Goal: Task Accomplishment & Management: Use online tool/utility

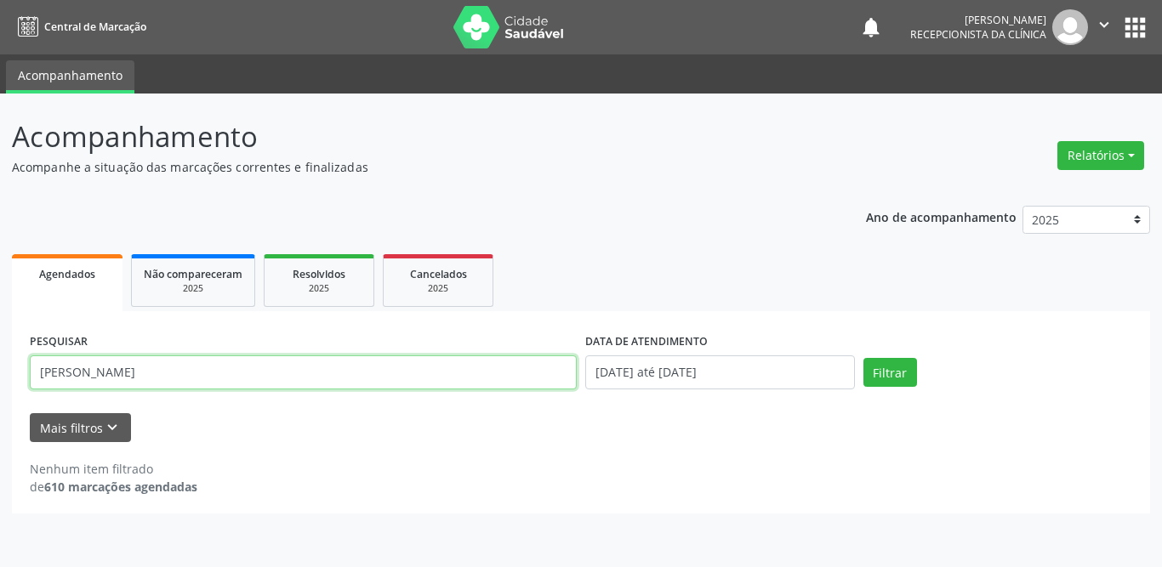
drag, startPoint x: 174, startPoint y: 365, endPoint x: 0, endPoint y: 380, distance: 175.0
click at [0, 380] on div "Acompanhamento Acompanhe a situação das marcações correntes e finalizadas Relat…" at bounding box center [581, 331] width 1162 height 474
type input "tiago je"
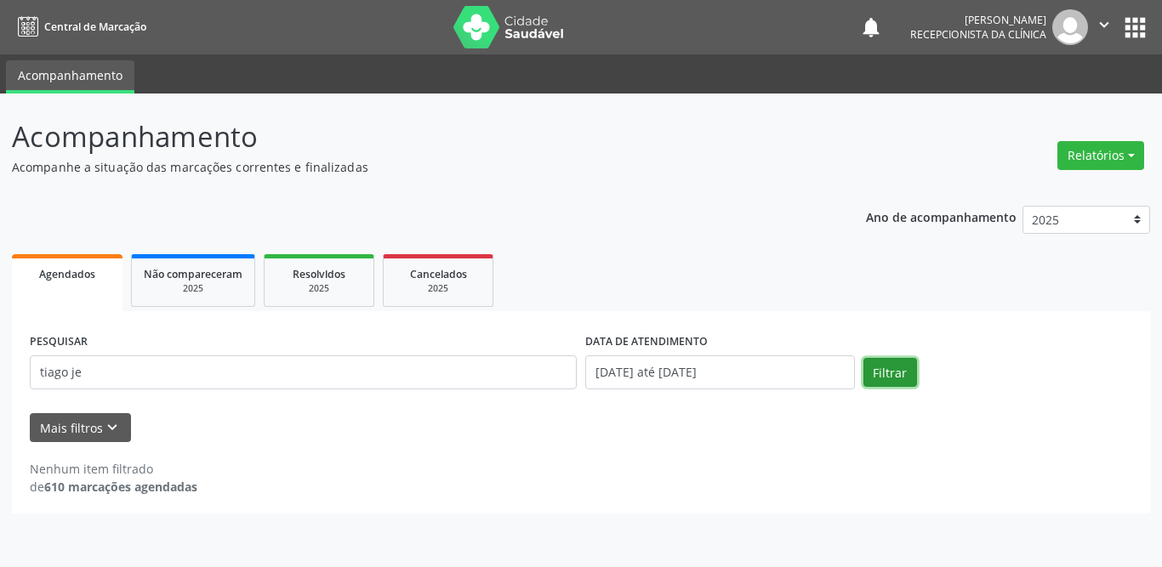
click at [902, 377] on button "Filtrar" at bounding box center [890, 372] width 54 height 29
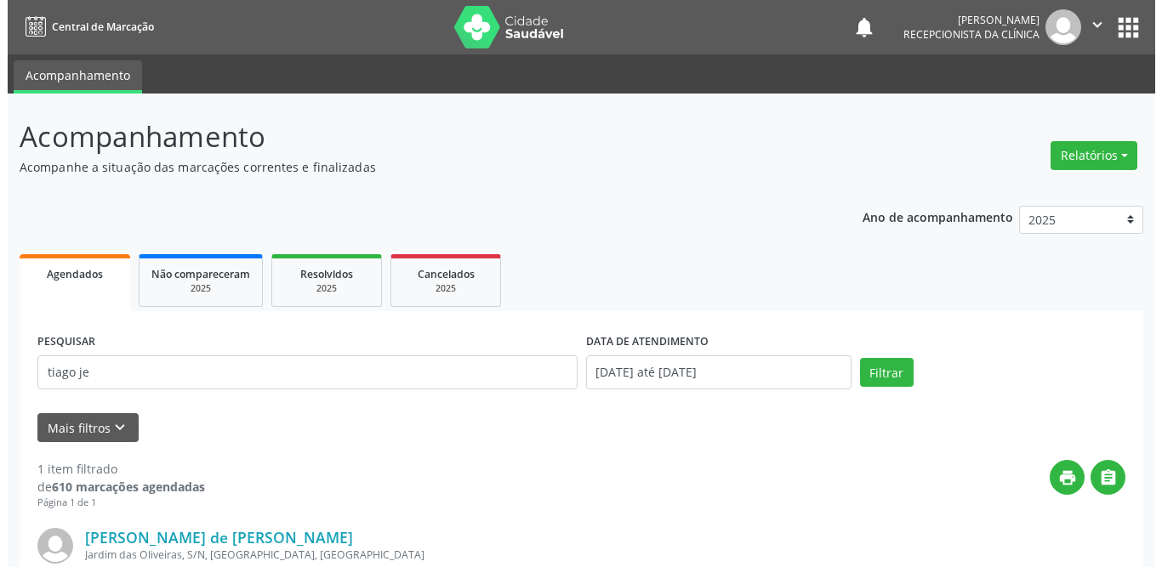
scroll to position [170, 0]
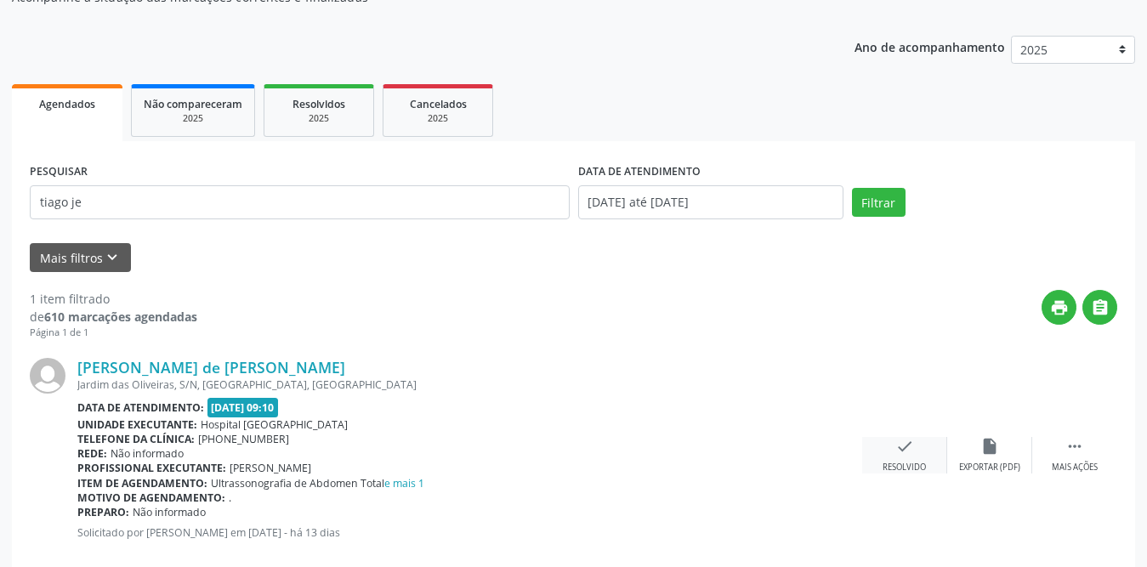
click at [909, 452] on icon "check" at bounding box center [905, 446] width 19 height 19
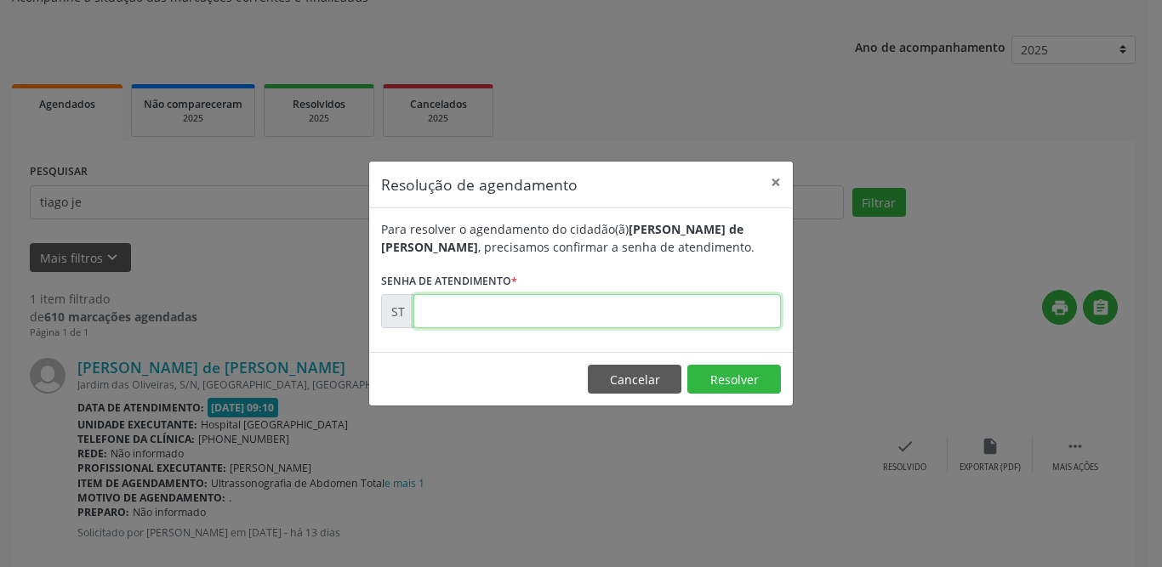
click at [551, 312] on input "text" at bounding box center [596, 311] width 367 height 34
type input "00019822"
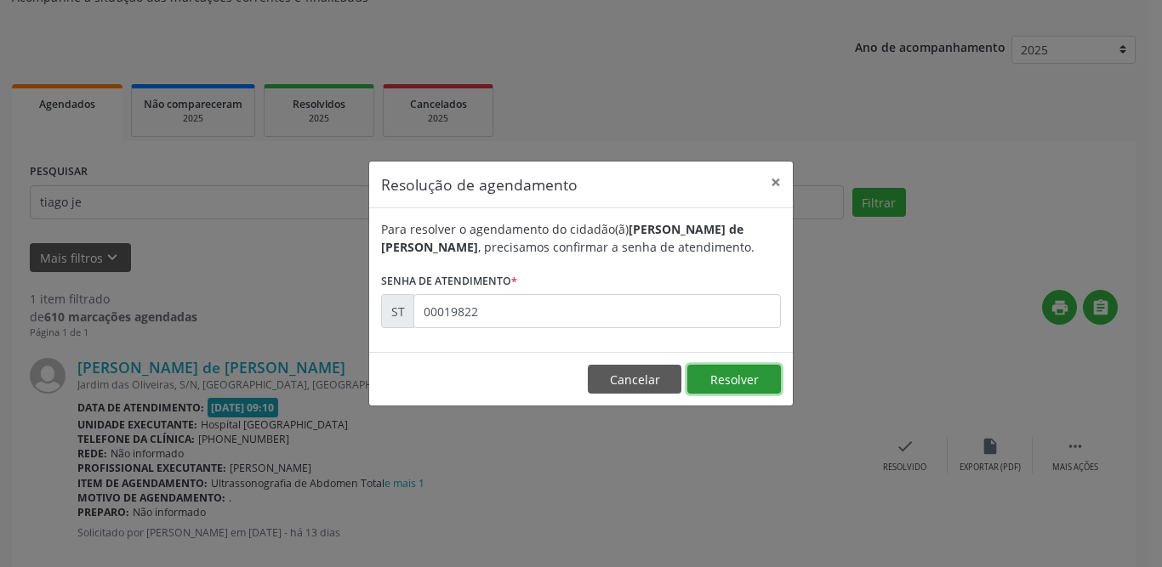
click at [713, 377] on button "Resolver" at bounding box center [734, 379] width 94 height 29
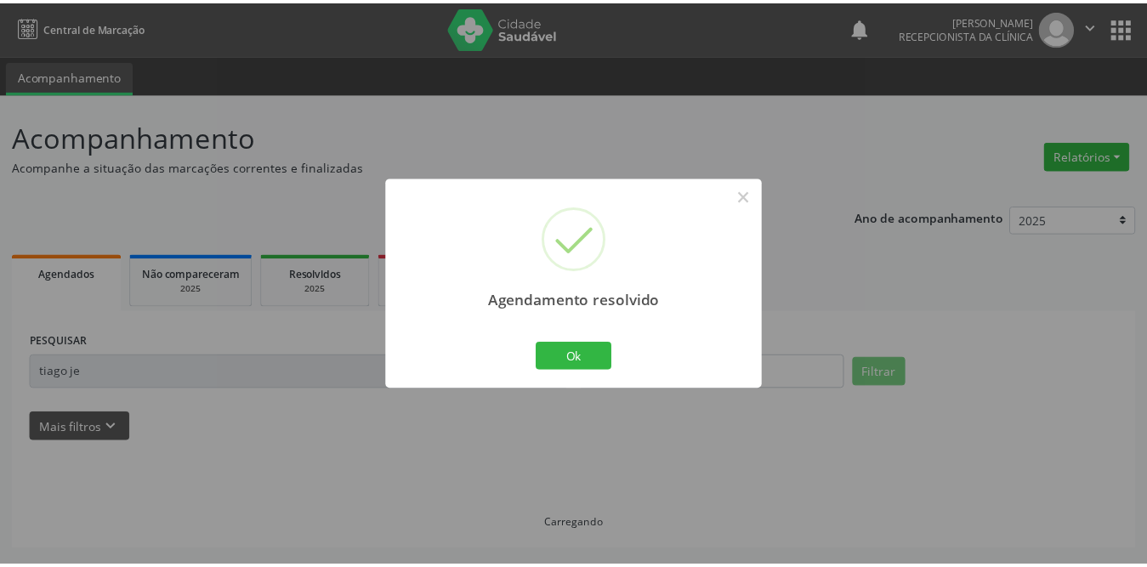
scroll to position [0, 0]
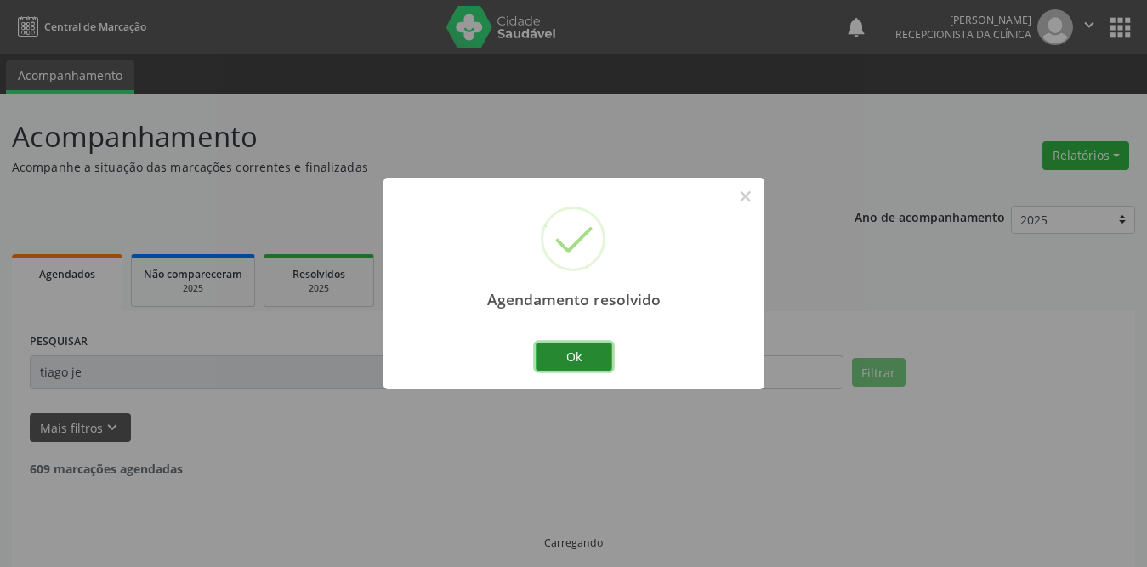
click at [589, 347] on button "Ok" at bounding box center [574, 357] width 77 height 29
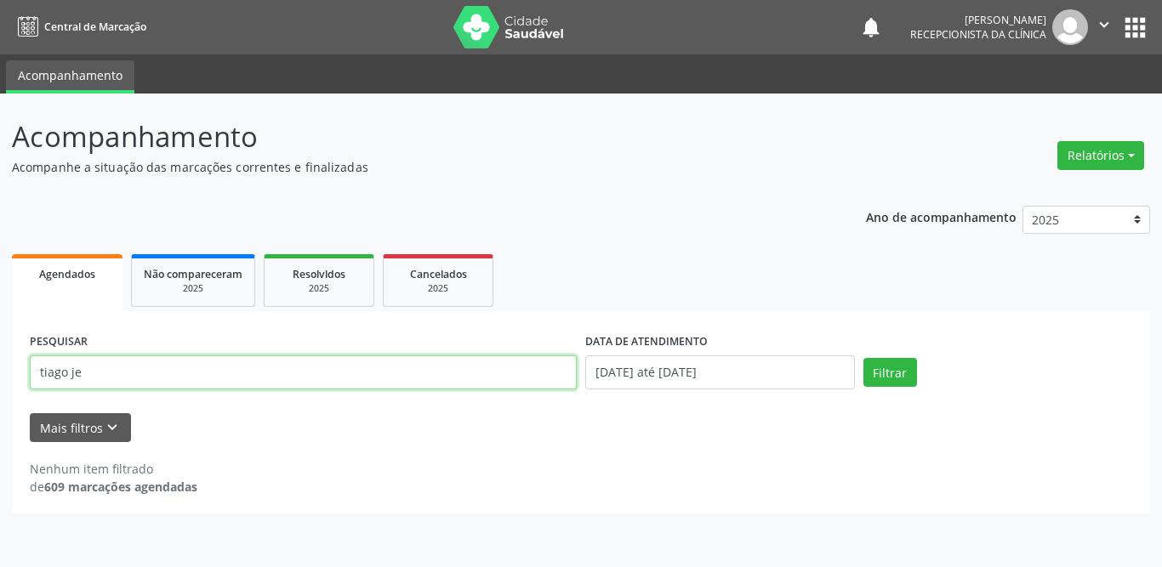
drag, startPoint x: 96, startPoint y: 371, endPoint x: 33, endPoint y: 373, distance: 63.0
click at [33, 373] on input "tiago je" at bounding box center [303, 373] width 547 height 34
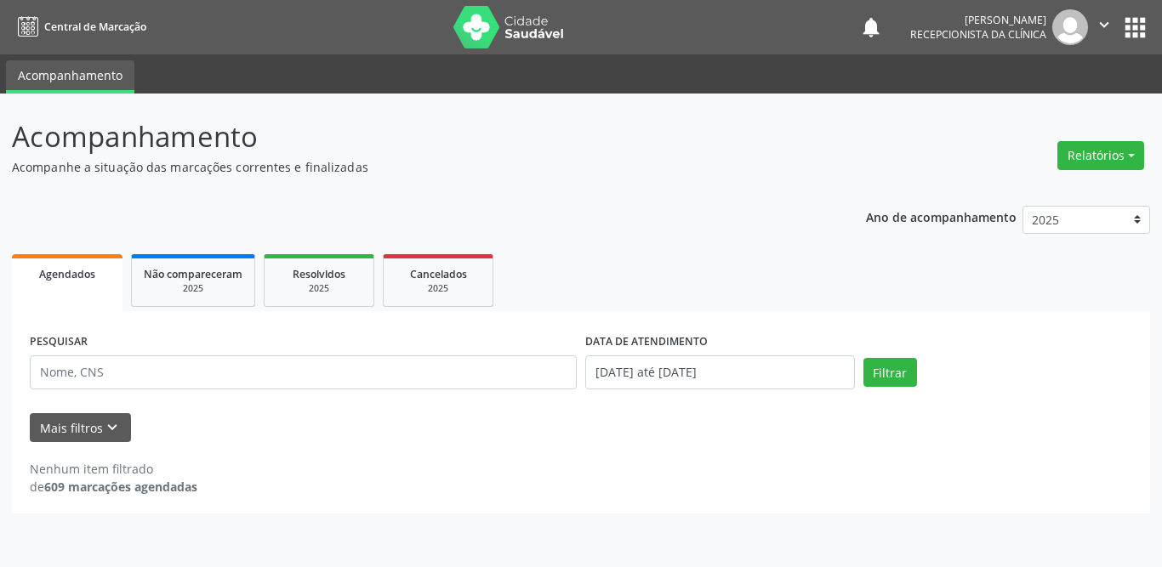
click at [652, 281] on ul "Agendados Não compareceram 2025 Resolvidos 2025 Cancelados 2025" at bounding box center [581, 280] width 1138 height 61
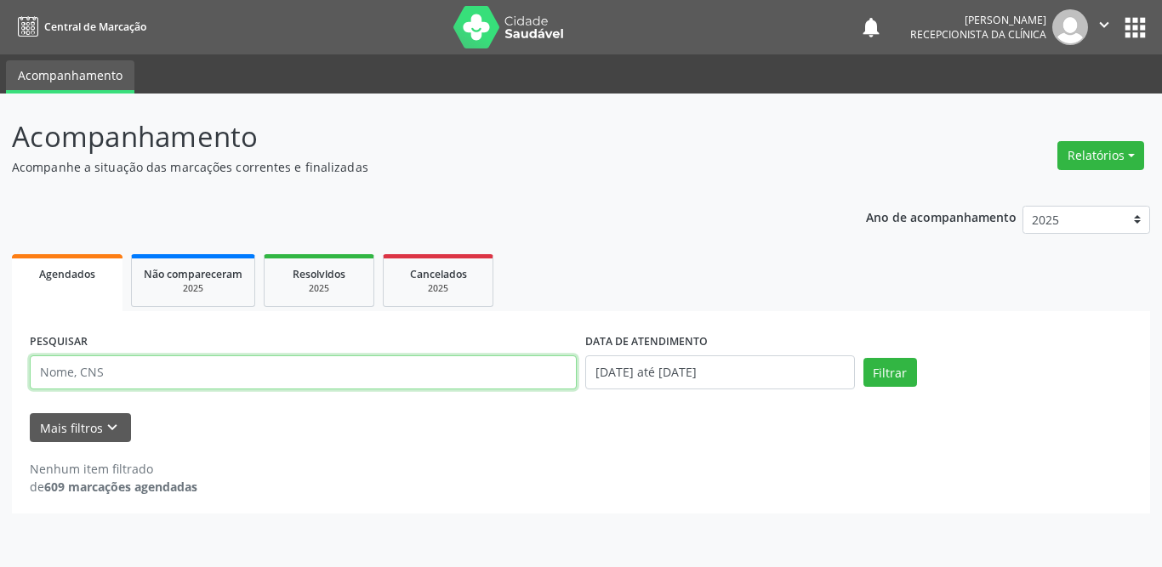
click at [473, 373] on input "text" at bounding box center [303, 373] width 547 height 34
type input "[PERSON_NAME]"
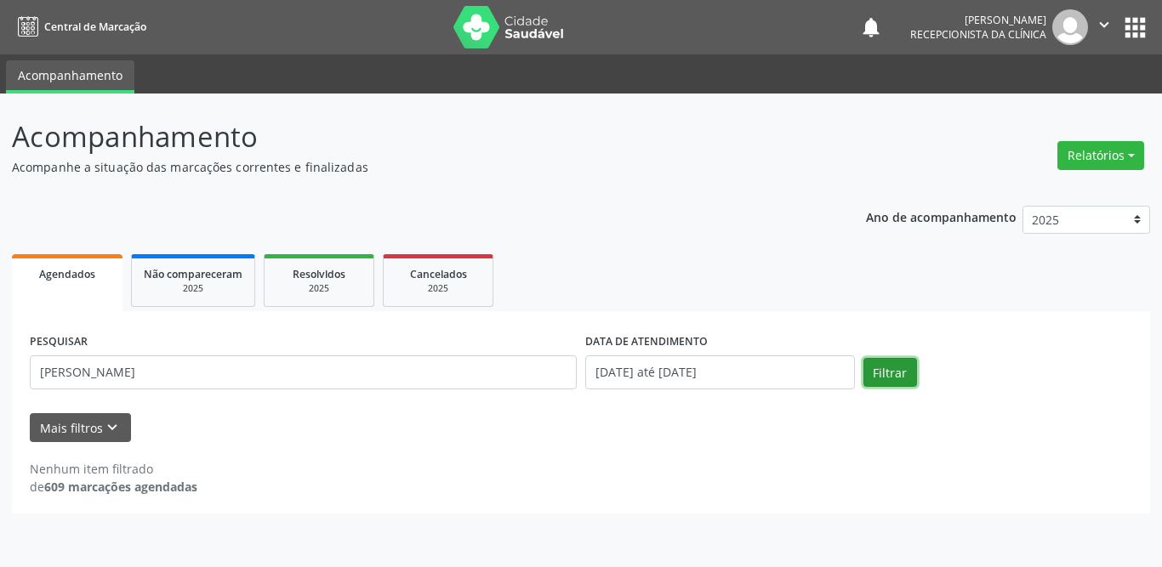
click at [891, 371] on button "Filtrar" at bounding box center [890, 372] width 54 height 29
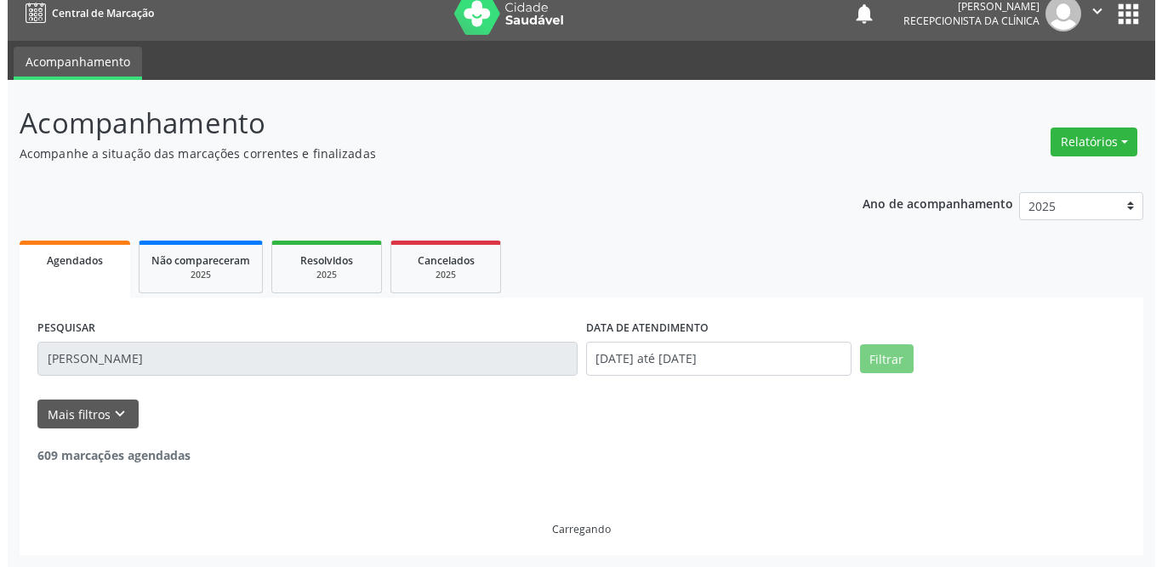
scroll to position [184, 0]
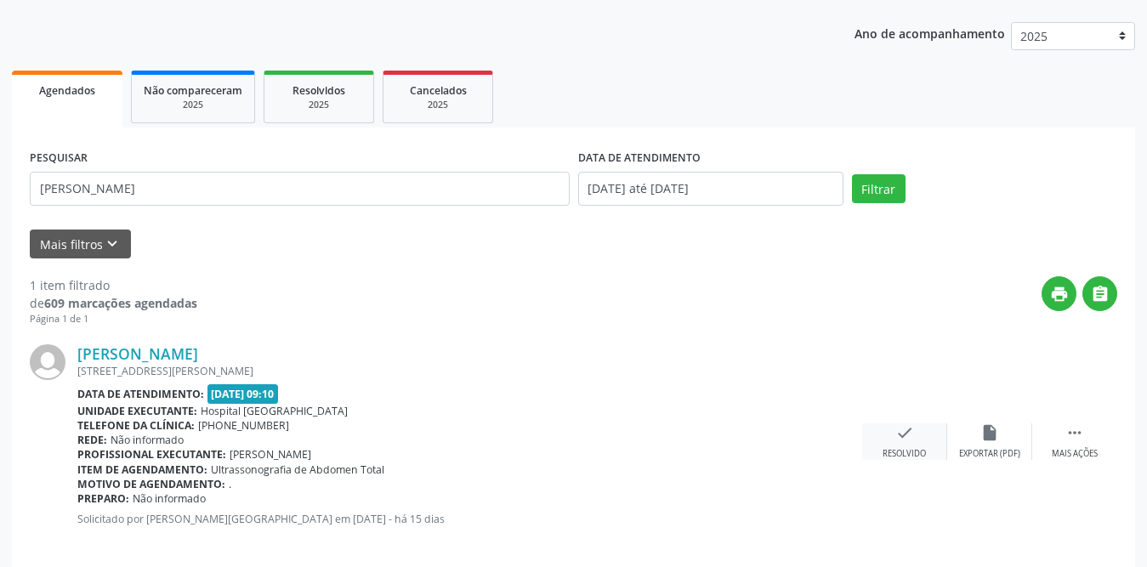
click at [911, 430] on icon "check" at bounding box center [905, 433] width 19 height 19
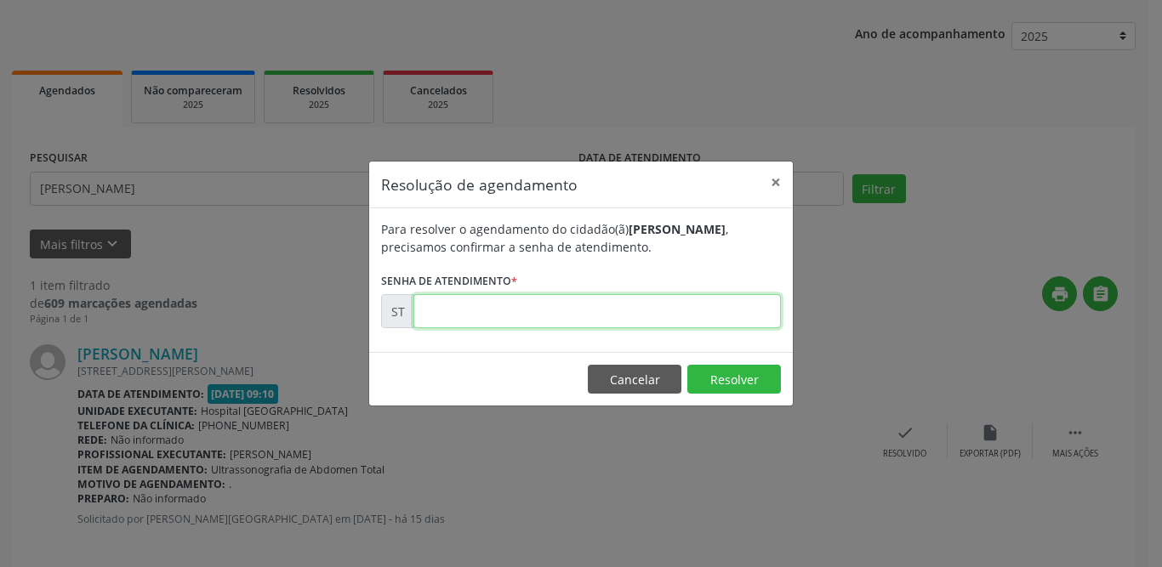
click at [508, 320] on input "text" at bounding box center [596, 311] width 367 height 34
type input "00018597"
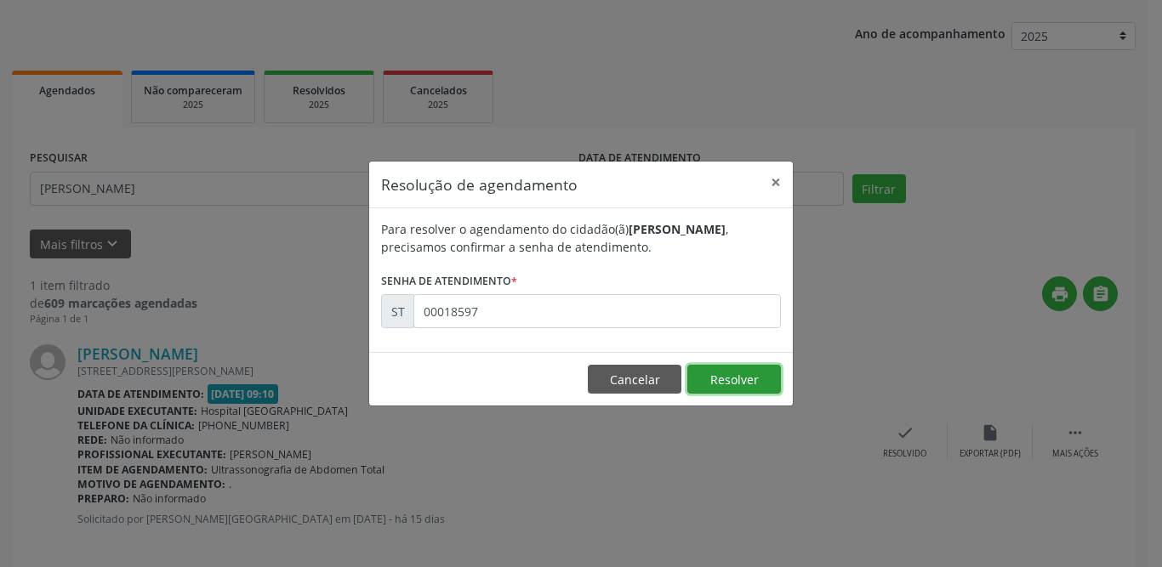
click at [755, 381] on button "Resolver" at bounding box center [734, 379] width 94 height 29
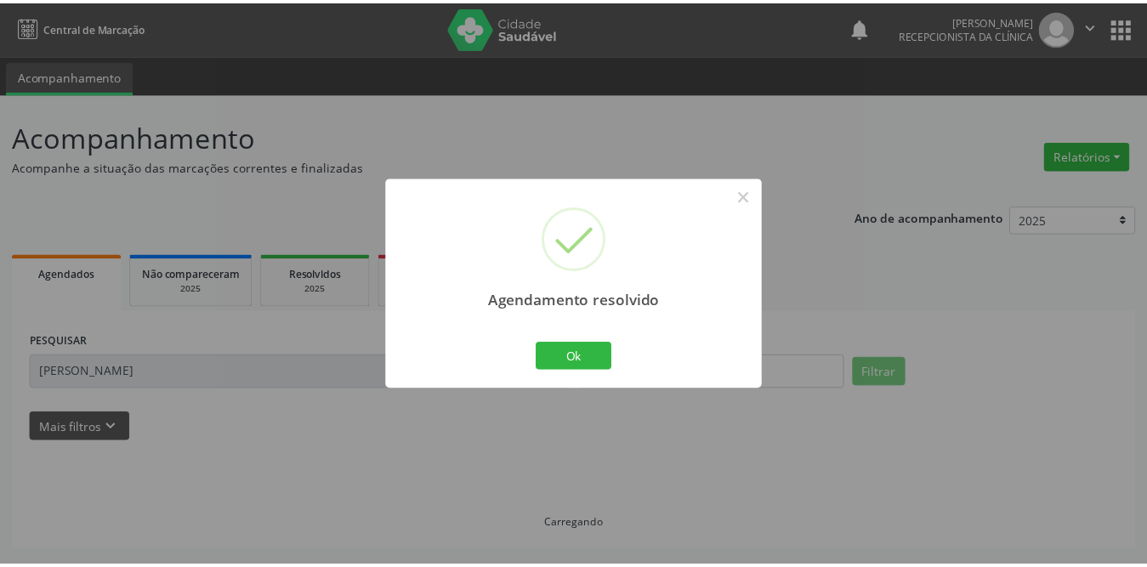
scroll to position [0, 0]
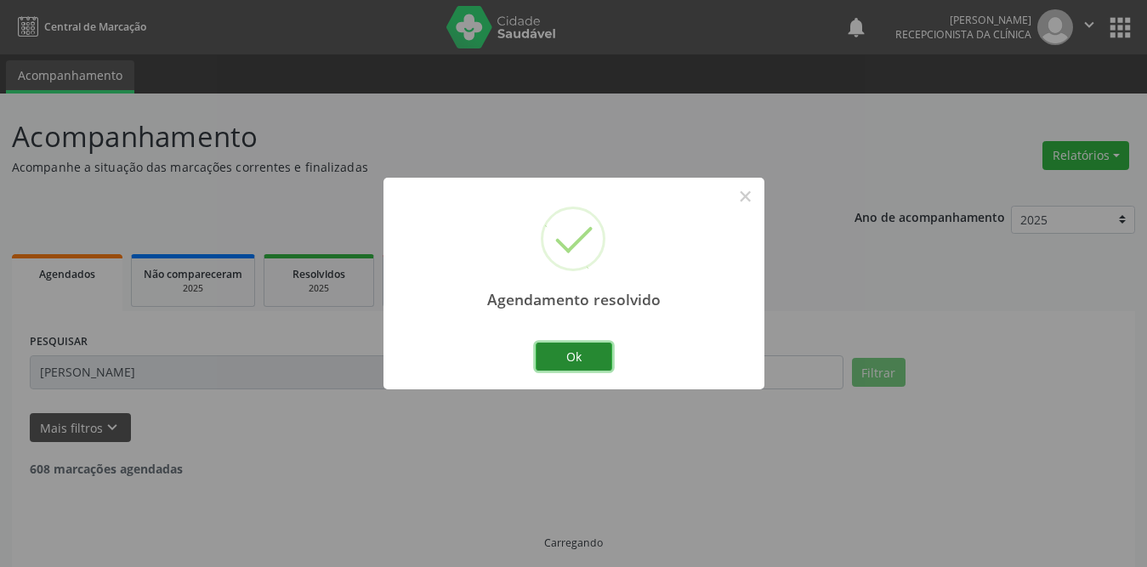
click at [584, 365] on button "Ok" at bounding box center [574, 357] width 77 height 29
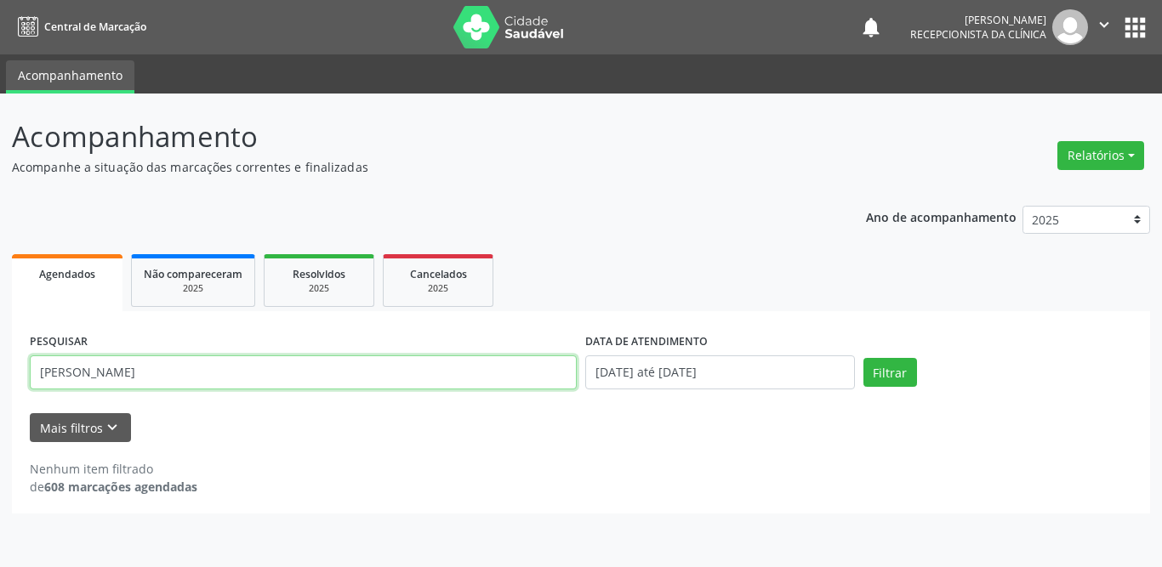
drag, startPoint x: 158, startPoint y: 366, endPoint x: 0, endPoint y: 378, distance: 158.7
click at [0, 378] on div "Acompanhamento Acompanhe a situação das marcações correntes e finalizadas Relat…" at bounding box center [581, 331] width 1162 height 474
type input "micaele"
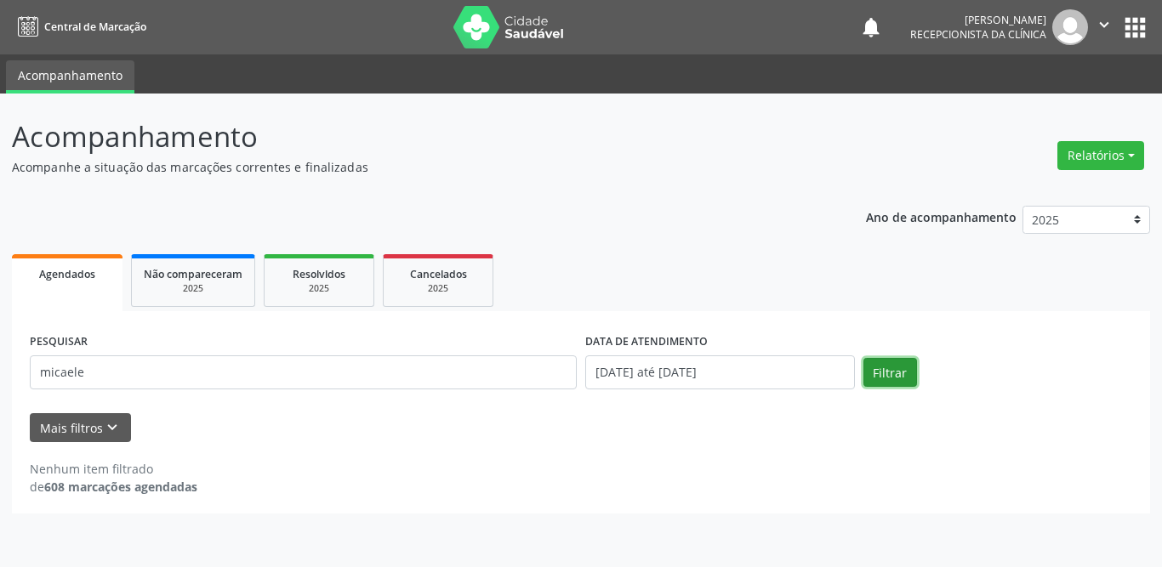
click at [882, 371] on button "Filtrar" at bounding box center [890, 372] width 54 height 29
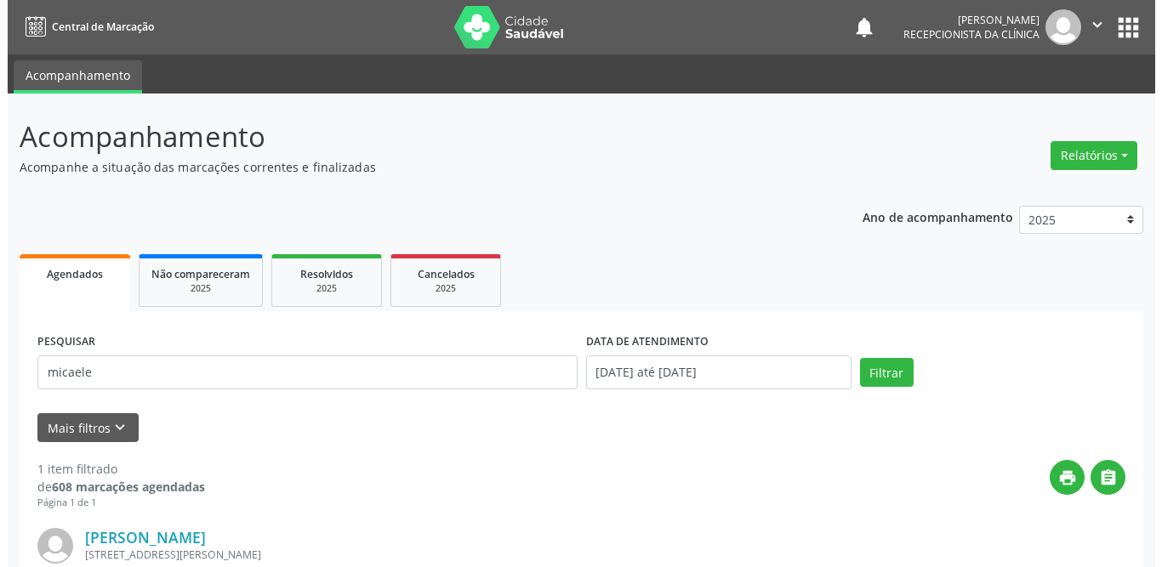
scroll to position [202, 0]
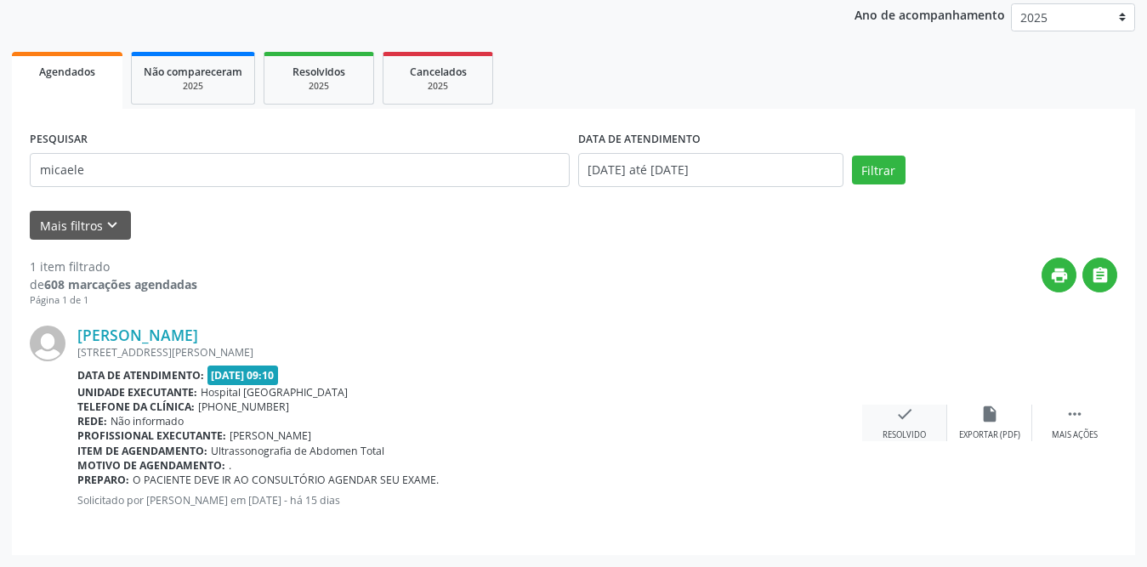
click at [910, 424] on div "check Resolvido" at bounding box center [905, 423] width 85 height 37
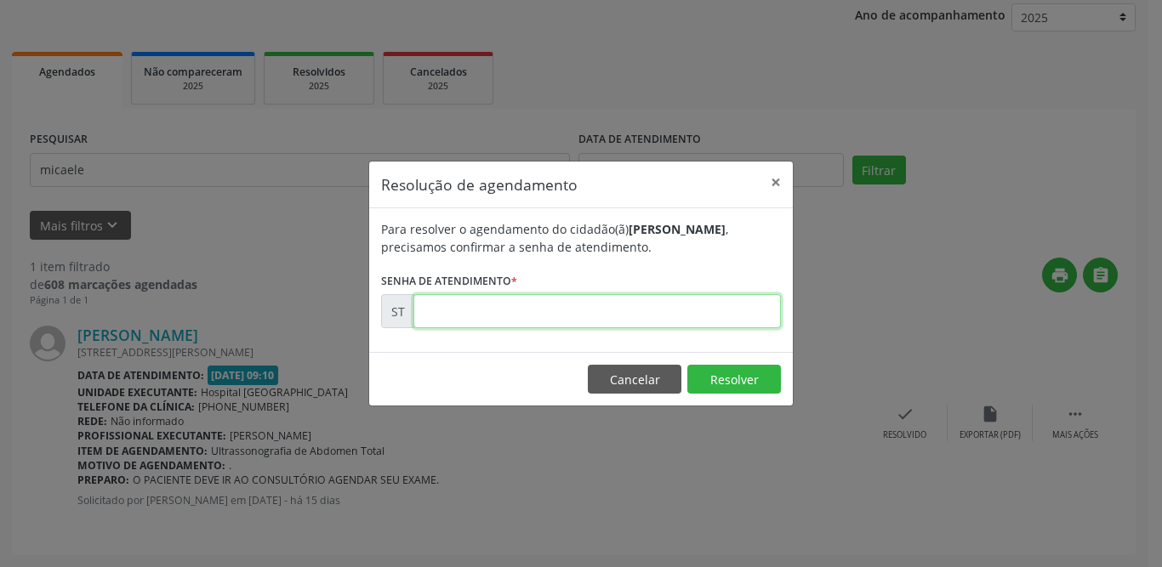
click at [453, 323] on input "text" at bounding box center [596, 311] width 367 height 34
type input "00018500"
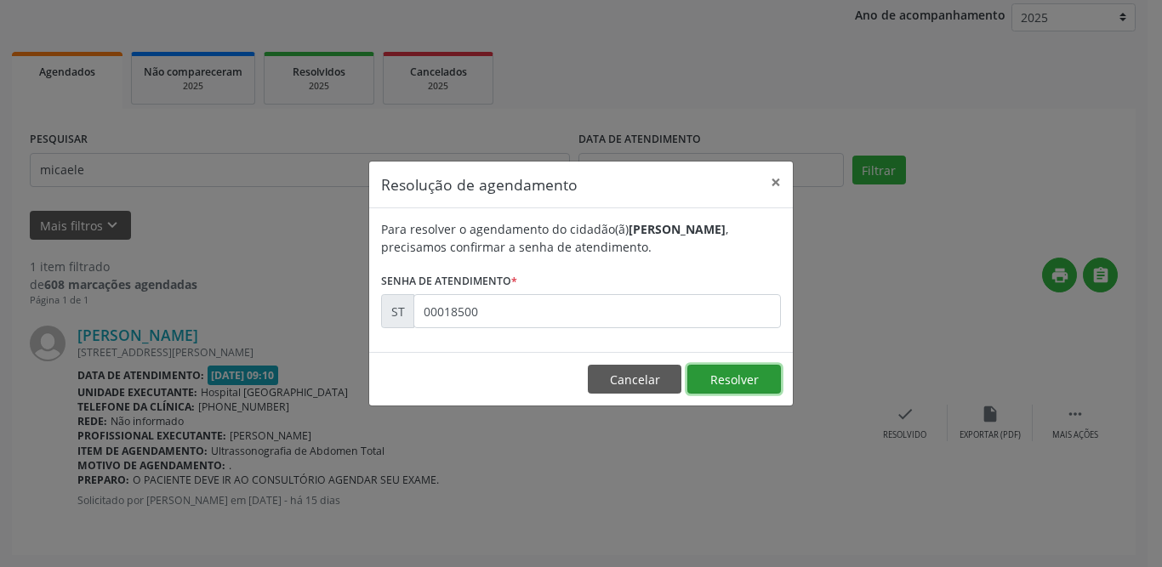
click at [774, 384] on button "Resolver" at bounding box center [734, 379] width 94 height 29
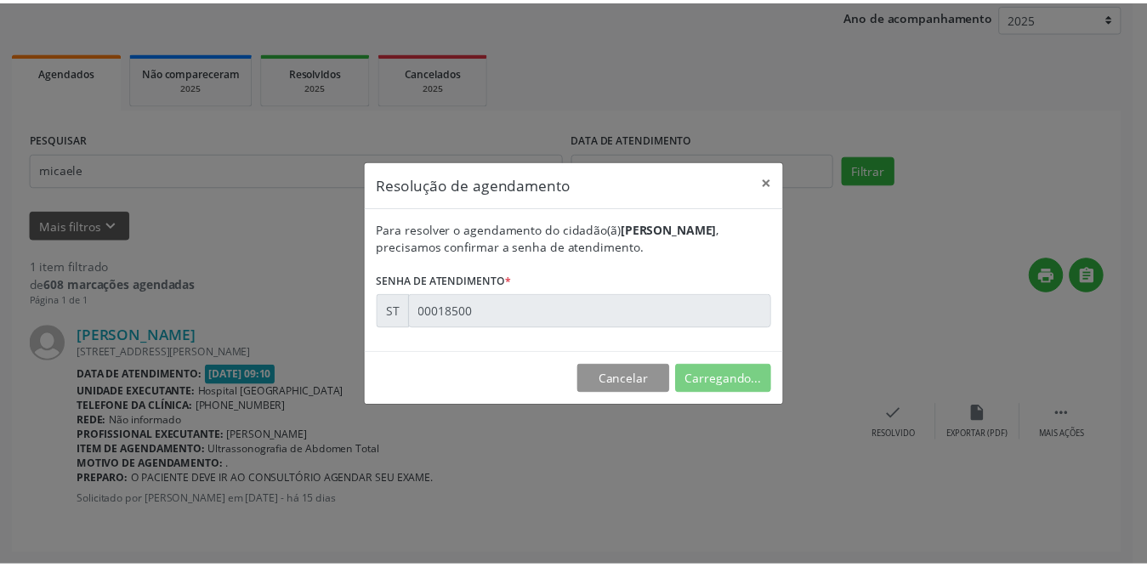
scroll to position [0, 0]
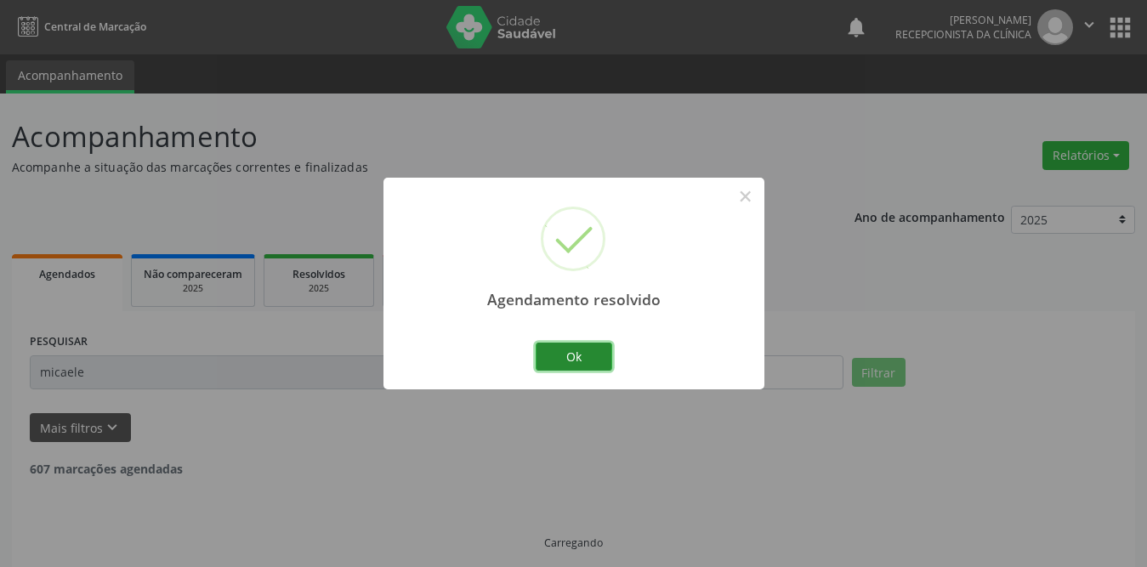
click at [574, 357] on button "Ok" at bounding box center [574, 357] width 77 height 29
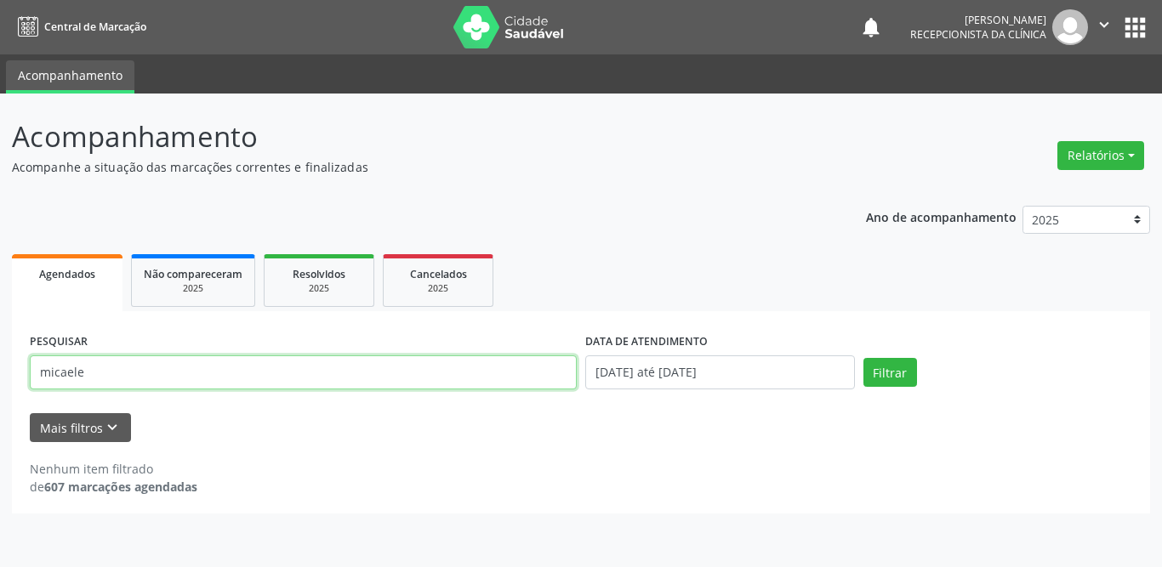
drag, startPoint x: 276, startPoint y: 388, endPoint x: 0, endPoint y: 373, distance: 276.0
click at [0, 373] on div "Acompanhamento Acompanhe a situação das marcações correntes e finalizadas Relat…" at bounding box center [581, 331] width 1162 height 474
type input "victoria sa"
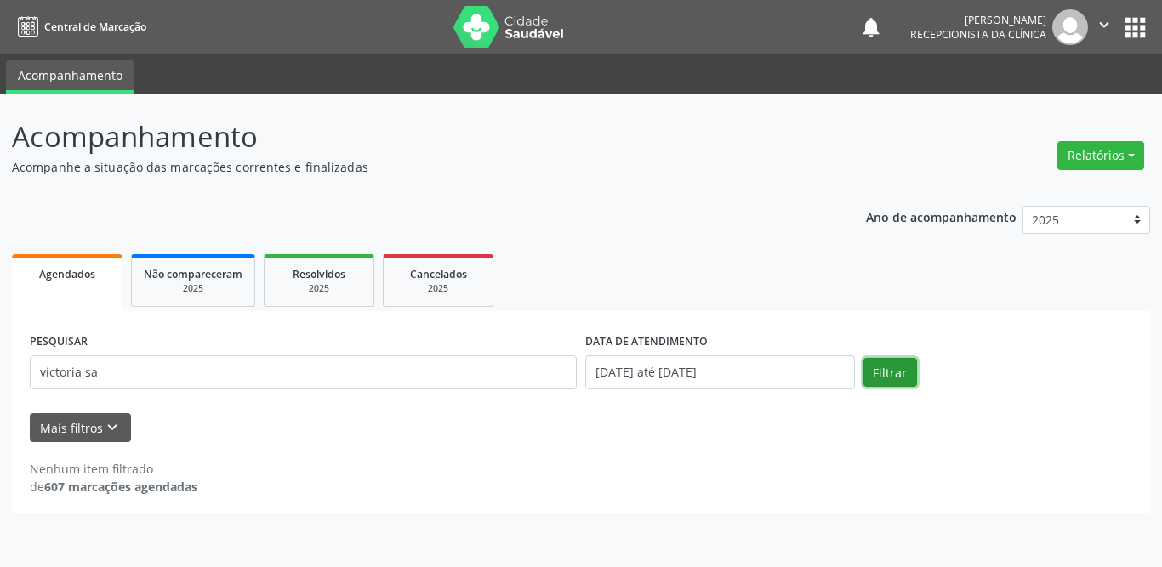
click at [886, 370] on button "Filtrar" at bounding box center [890, 372] width 54 height 29
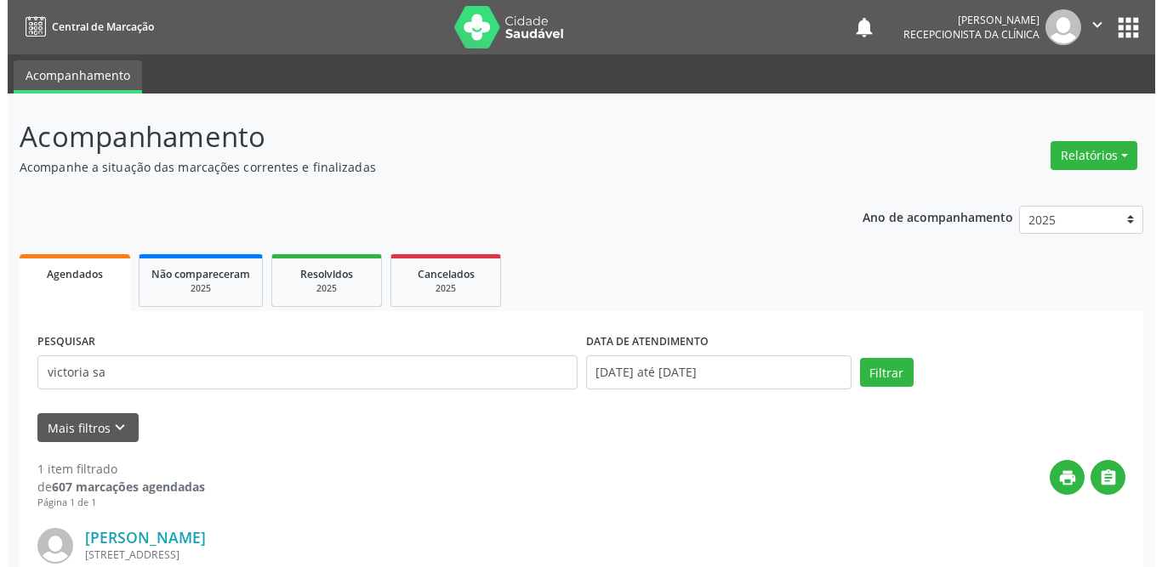
scroll to position [202, 0]
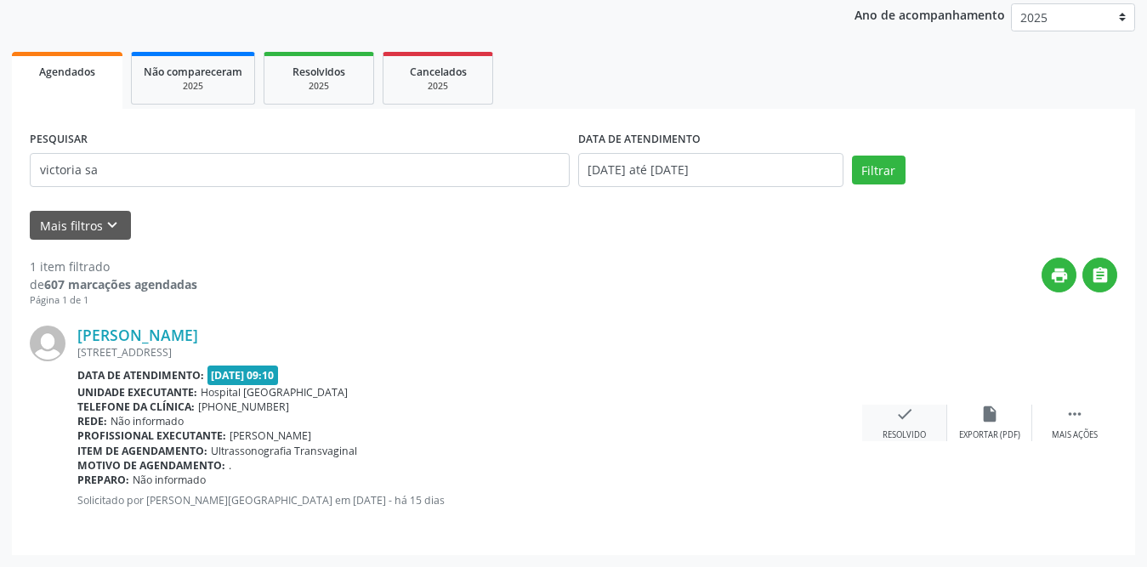
click at [886, 422] on div "check Resolvido" at bounding box center [905, 423] width 85 height 37
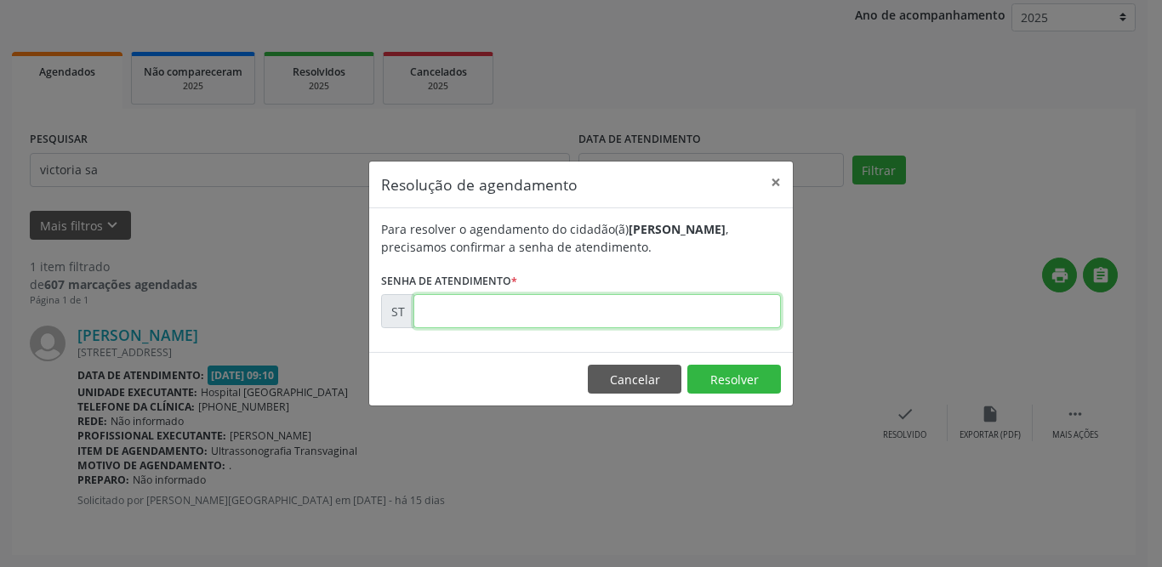
click at [538, 318] on input "text" at bounding box center [596, 311] width 367 height 34
type input "00018600"
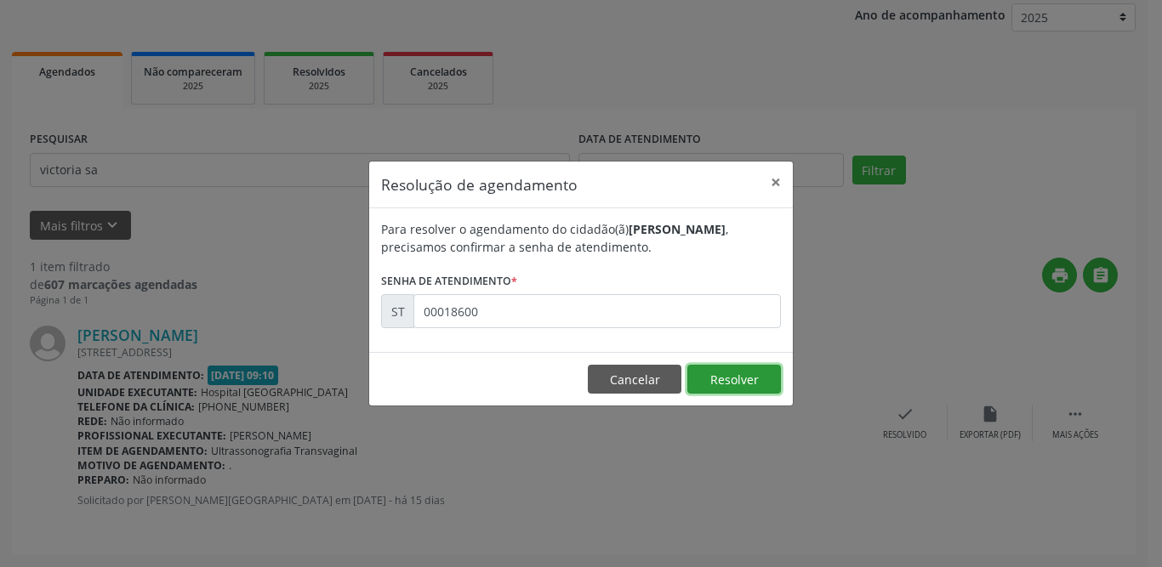
click at [703, 373] on button "Resolver" at bounding box center [734, 379] width 94 height 29
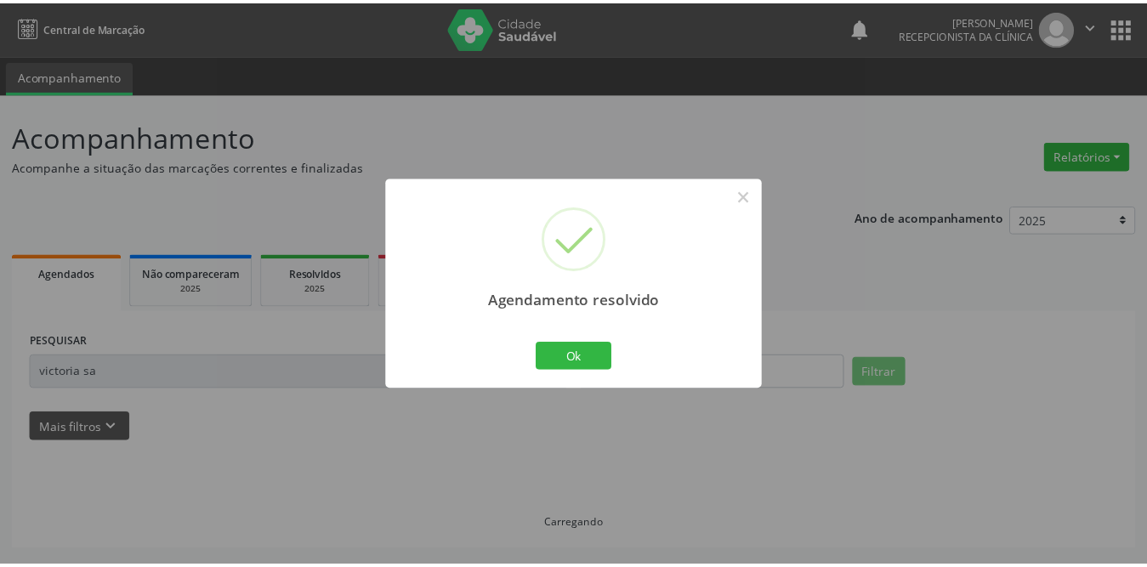
scroll to position [0, 0]
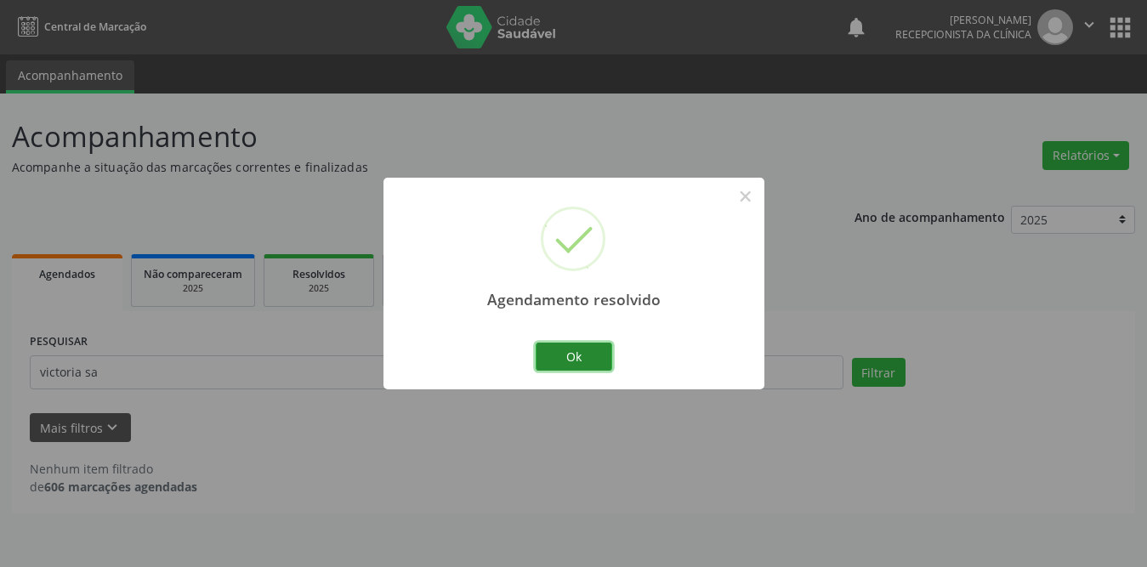
click at [591, 351] on button "Ok" at bounding box center [574, 357] width 77 height 29
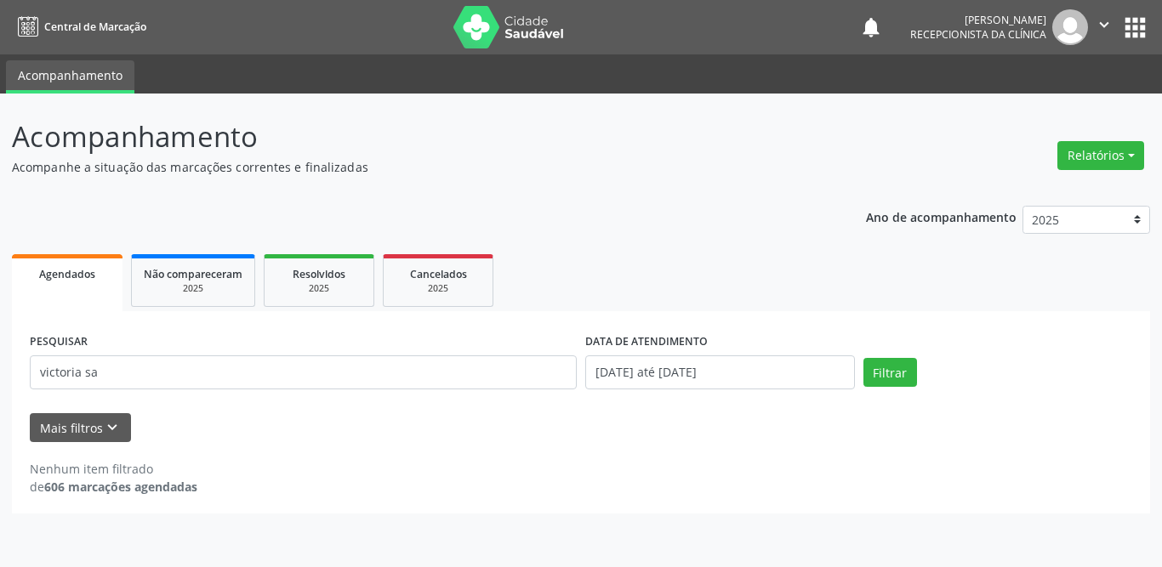
drag, startPoint x: 201, startPoint y: 353, endPoint x: 170, endPoint y: 363, distance: 32.3
click at [170, 363] on div "PESQUISAR victoria sa" at bounding box center [303, 365] width 555 height 72
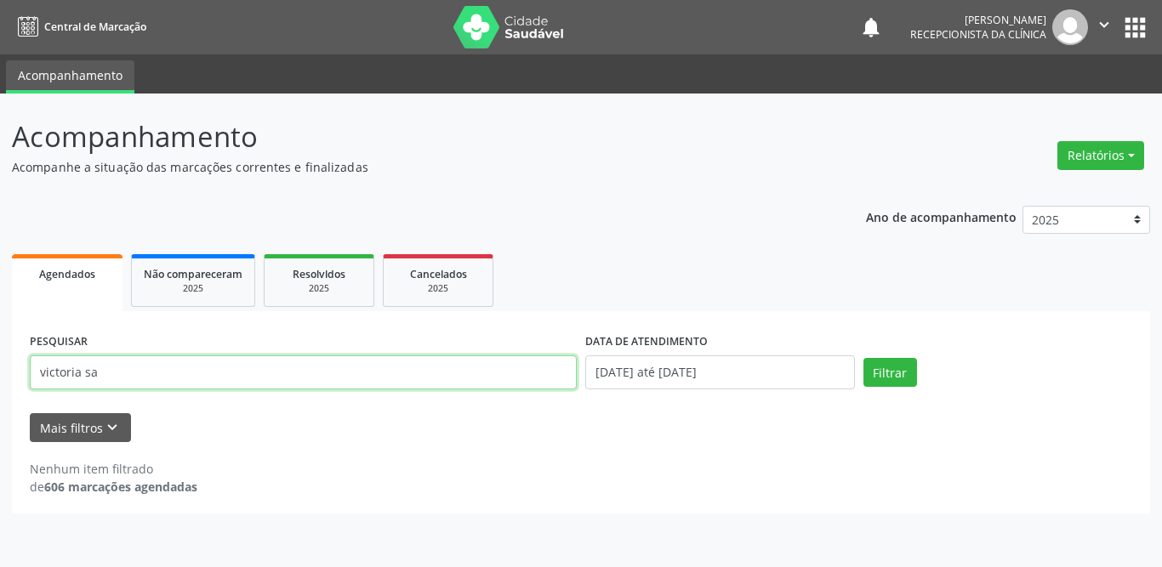
drag, startPoint x: 156, startPoint y: 373, endPoint x: 0, endPoint y: 361, distance: 156.1
click at [0, 361] on div "Acompanhamento Acompanhe a situação das marcações correntes e finalizadas Relat…" at bounding box center [581, 331] width 1162 height 474
type input "julio ce"
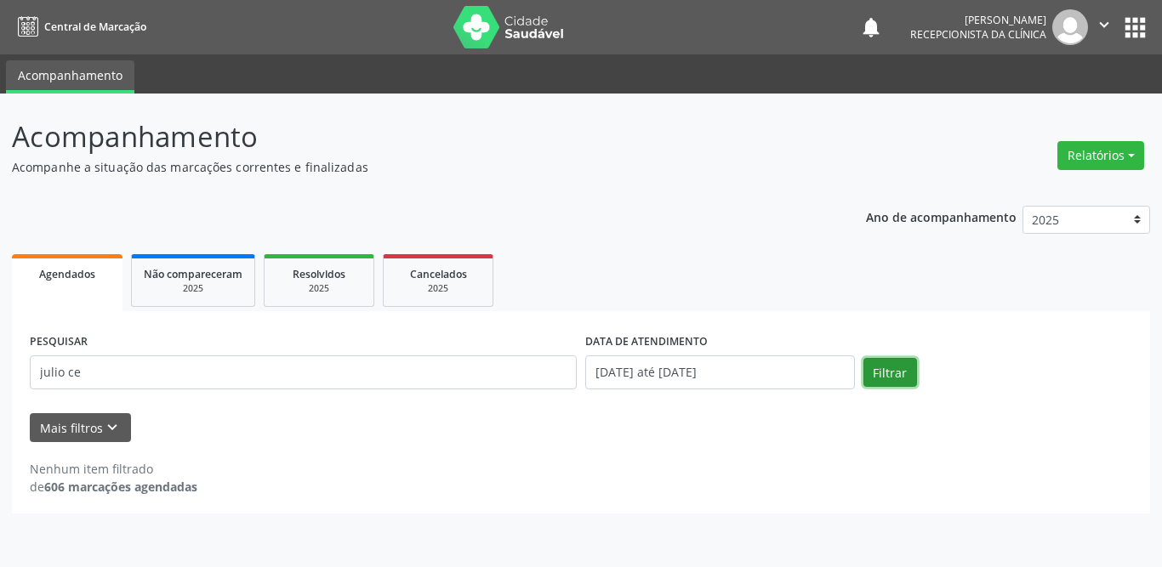
click at [883, 376] on button "Filtrar" at bounding box center [890, 372] width 54 height 29
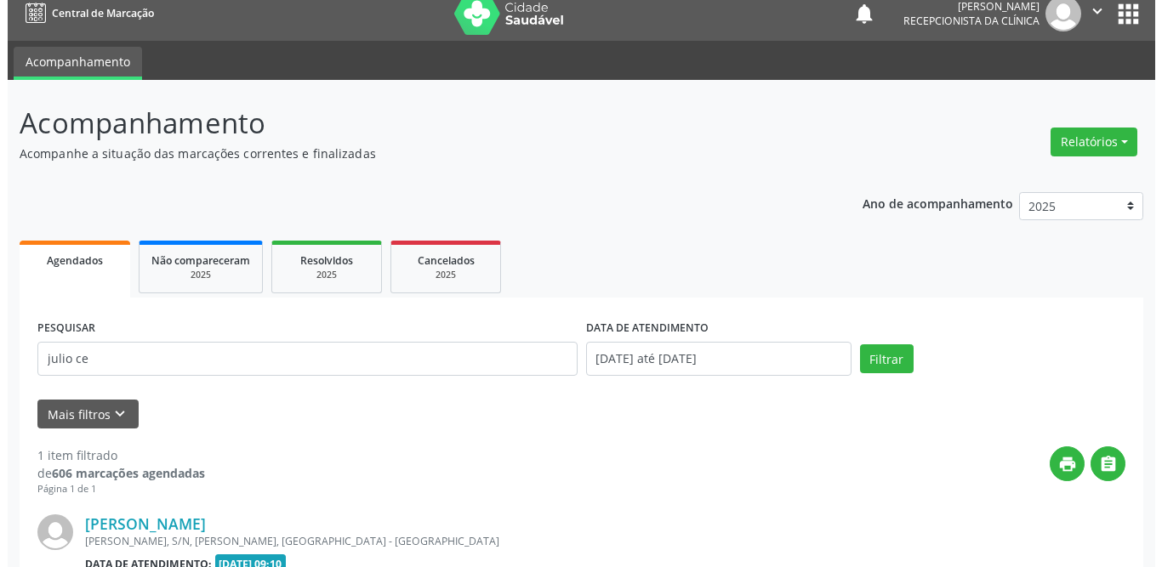
scroll to position [202, 0]
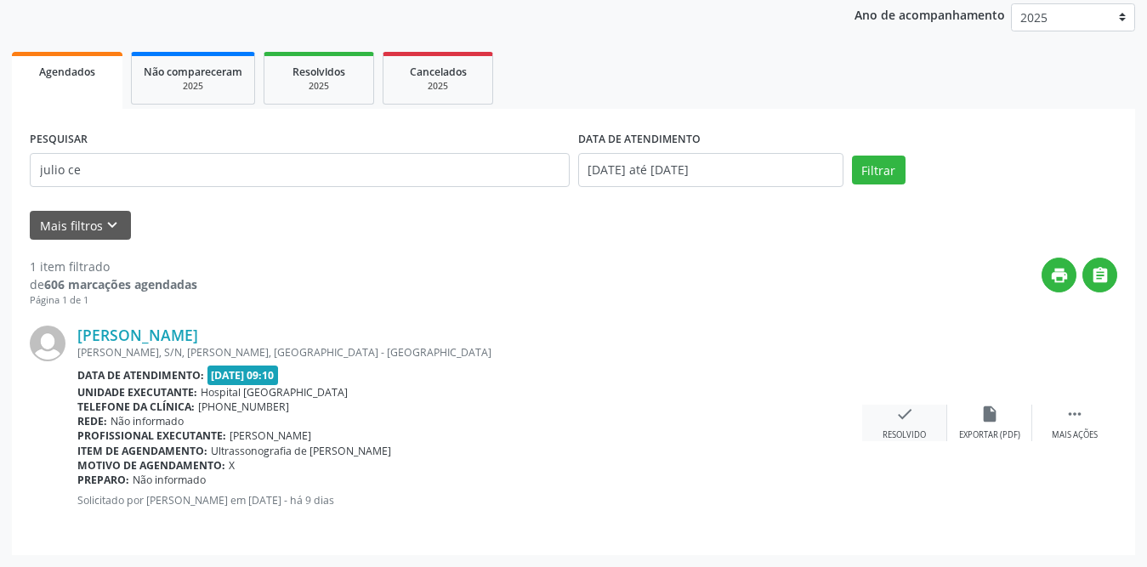
click at [893, 425] on div "check Resolvido" at bounding box center [905, 423] width 85 height 37
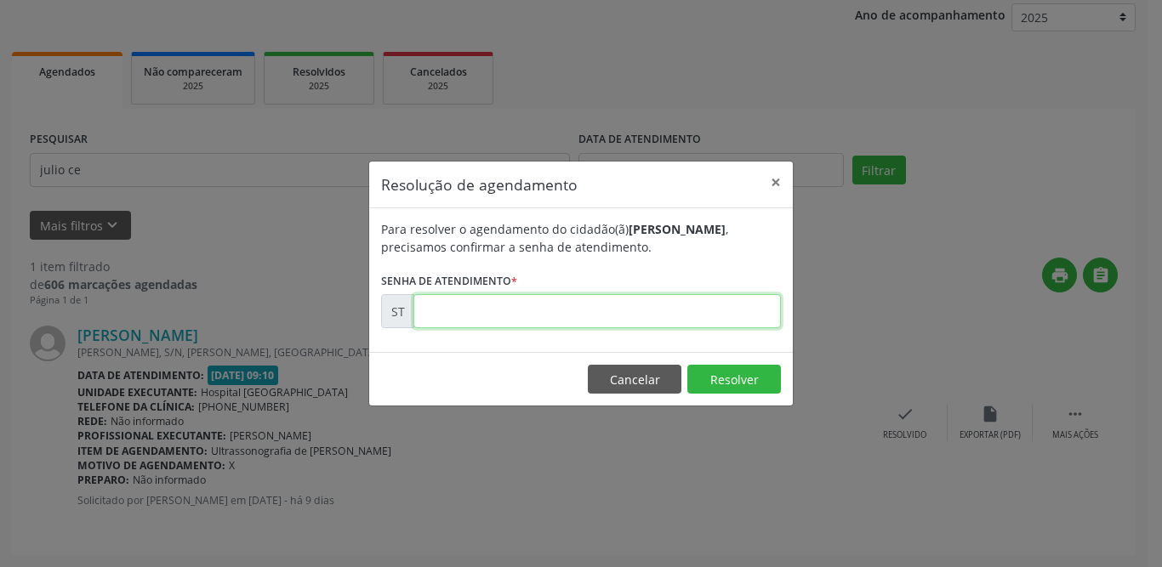
click at [544, 308] on input "text" at bounding box center [596, 311] width 367 height 34
type input "00020689"
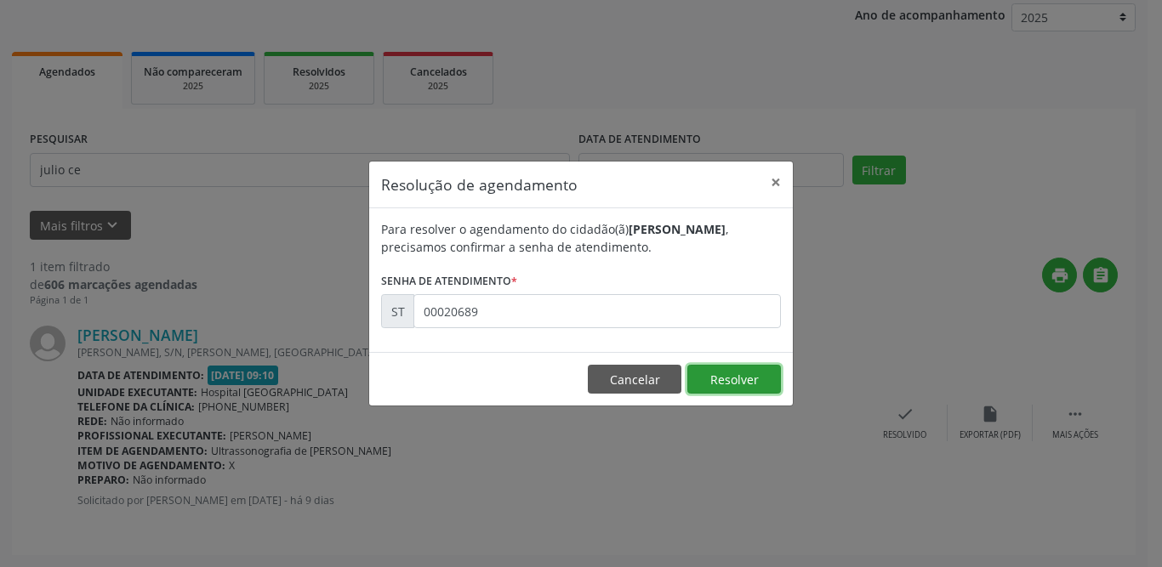
click at [704, 383] on button "Resolver" at bounding box center [734, 379] width 94 height 29
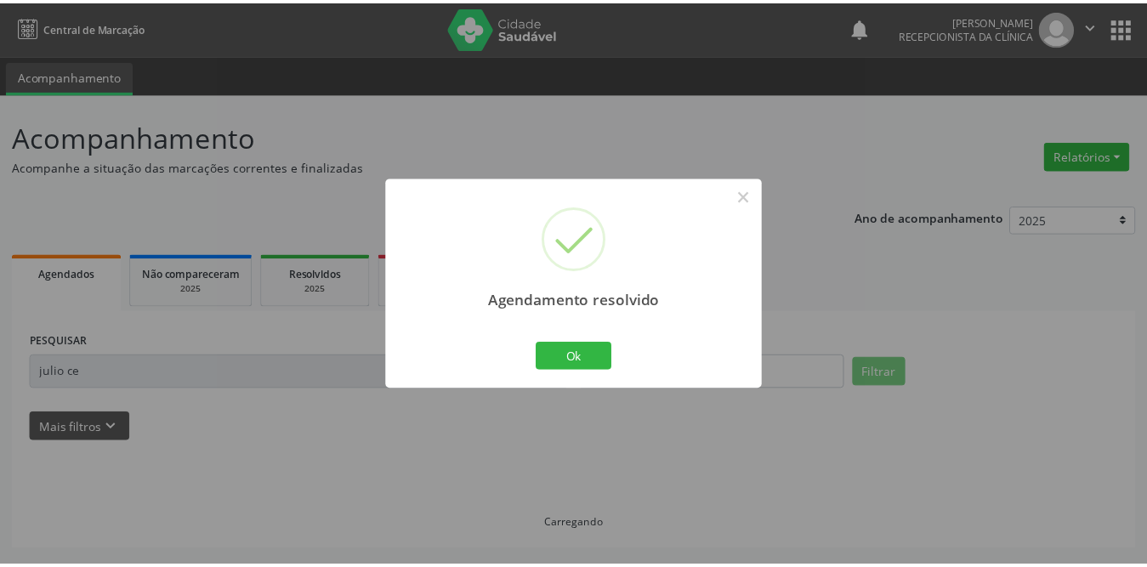
scroll to position [0, 0]
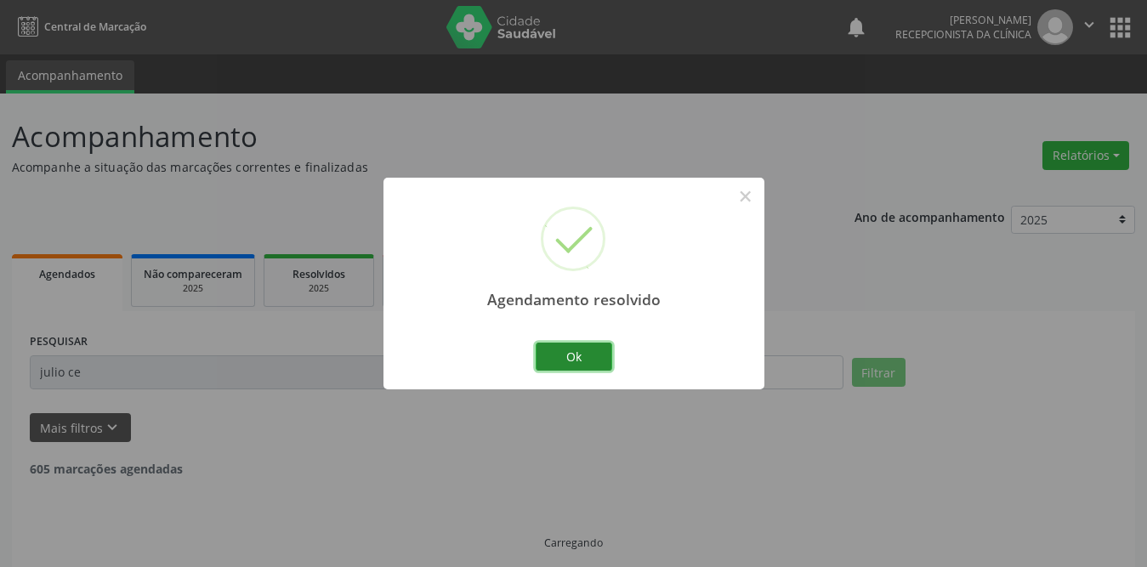
click at [573, 351] on button "Ok" at bounding box center [574, 357] width 77 height 29
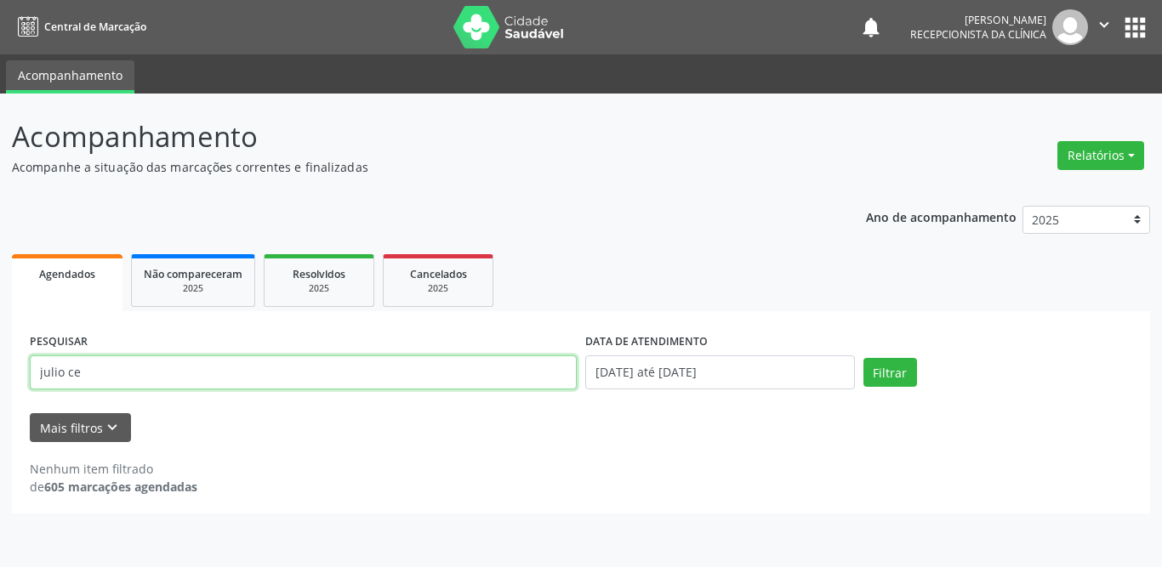
drag, startPoint x: 311, startPoint y: 374, endPoint x: 5, endPoint y: 379, distance: 306.2
click at [0, 379] on div "Acompanhamento Acompanhe a situação das marcações correntes e finalizadas Relat…" at bounding box center [581, 331] width 1162 height 474
type input "[PERSON_NAME]"
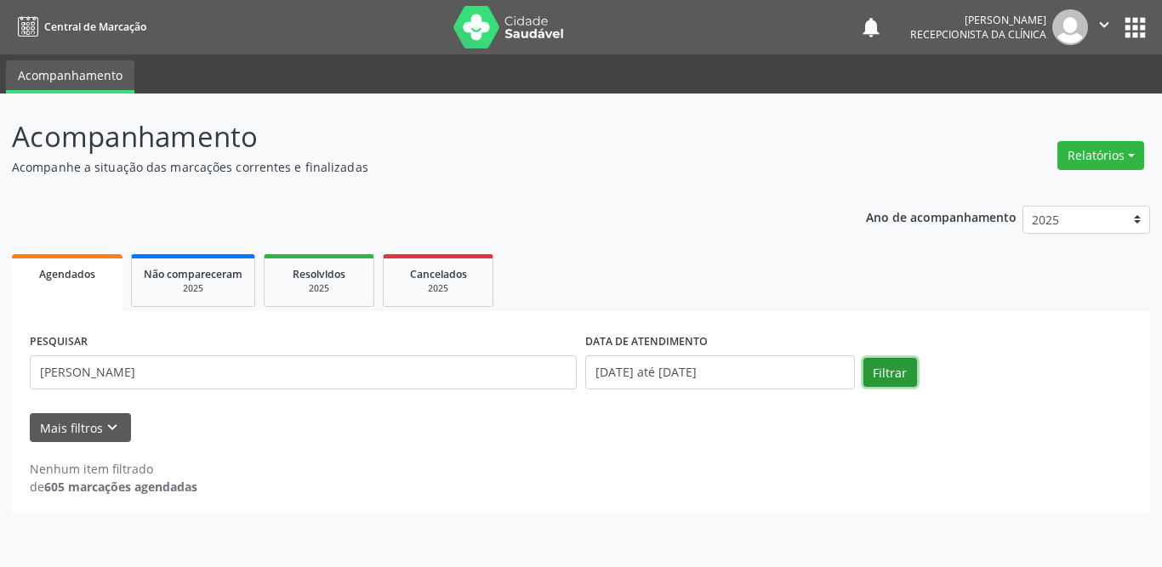
click at [884, 362] on button "Filtrar" at bounding box center [890, 372] width 54 height 29
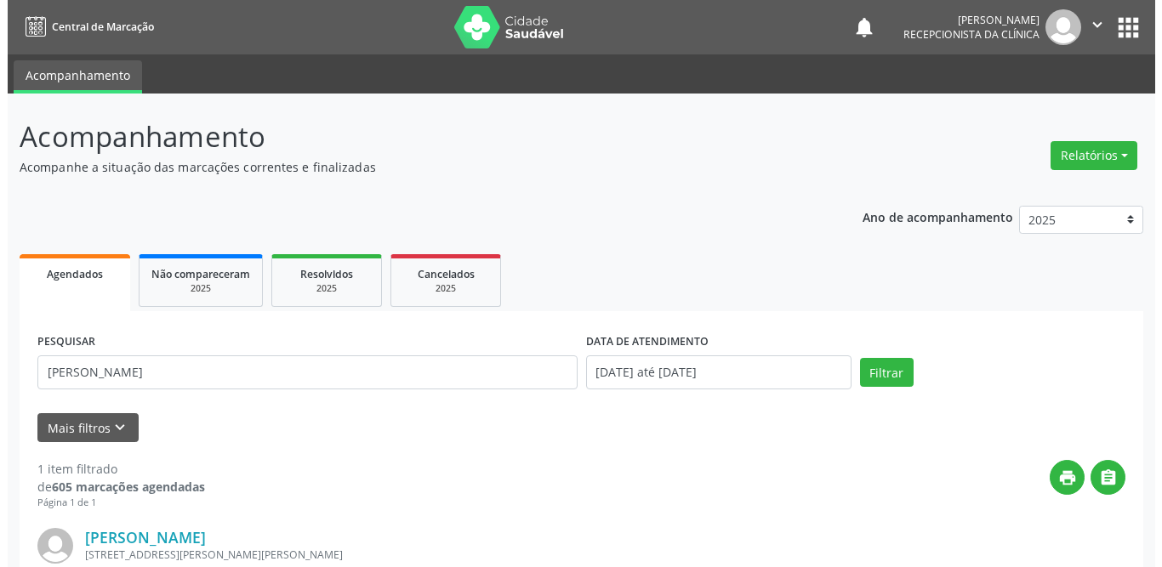
scroll to position [202, 0]
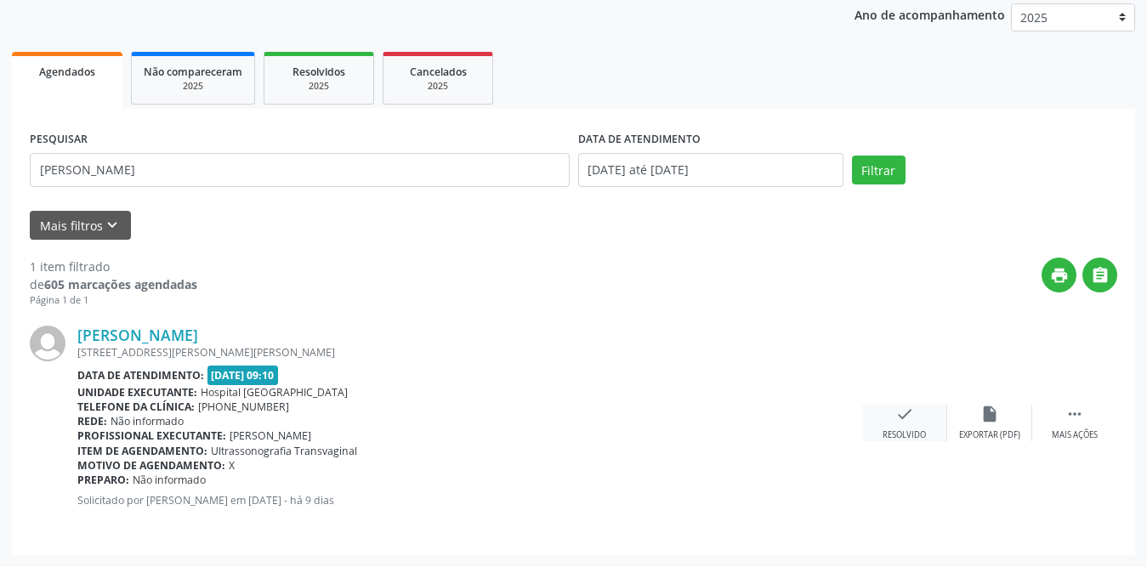
click at [902, 419] on icon "check" at bounding box center [905, 414] width 19 height 19
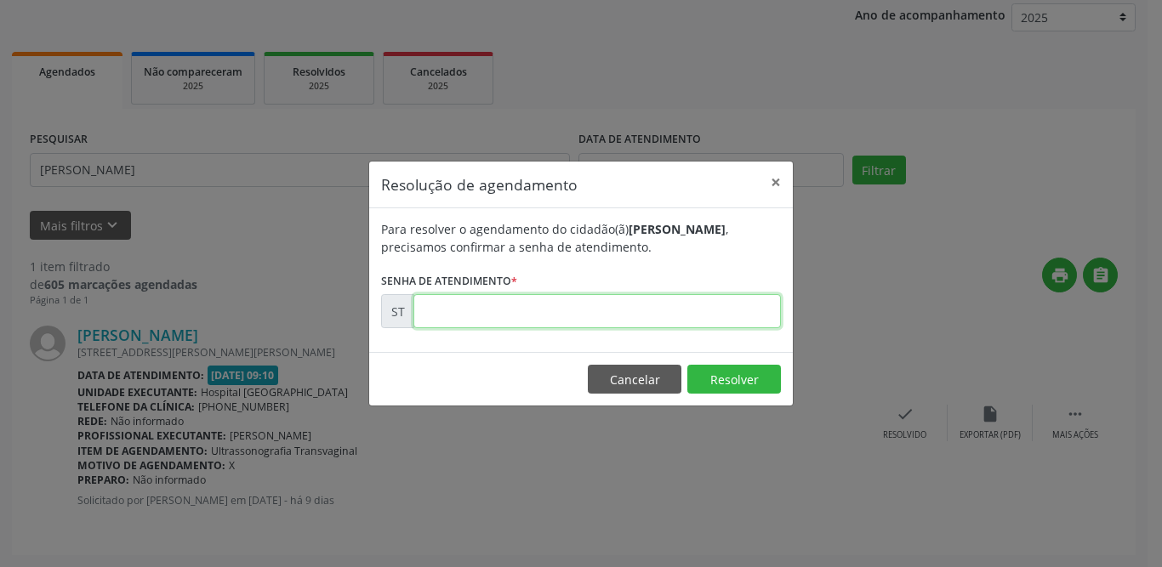
click at [590, 305] on input "text" at bounding box center [596, 311] width 367 height 34
type input "00020685"
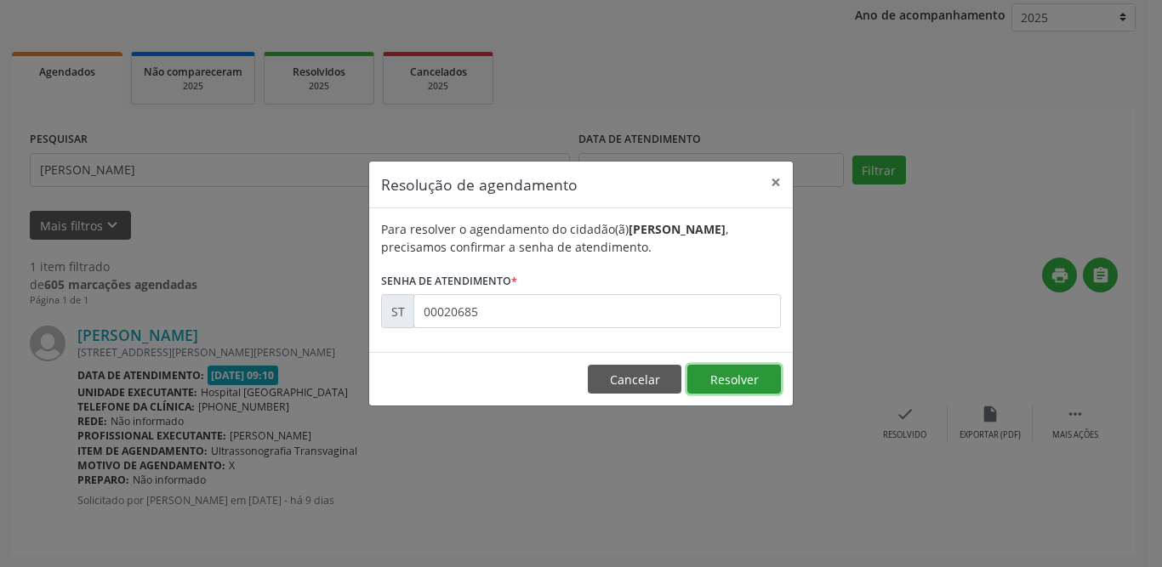
click at [742, 377] on button "Resolver" at bounding box center [734, 379] width 94 height 29
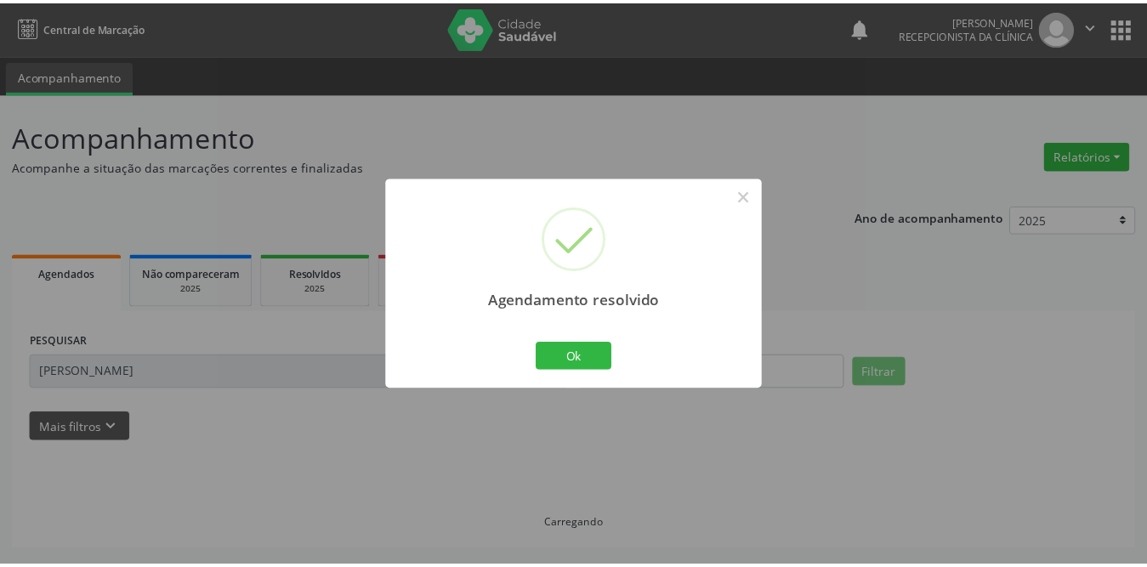
scroll to position [0, 0]
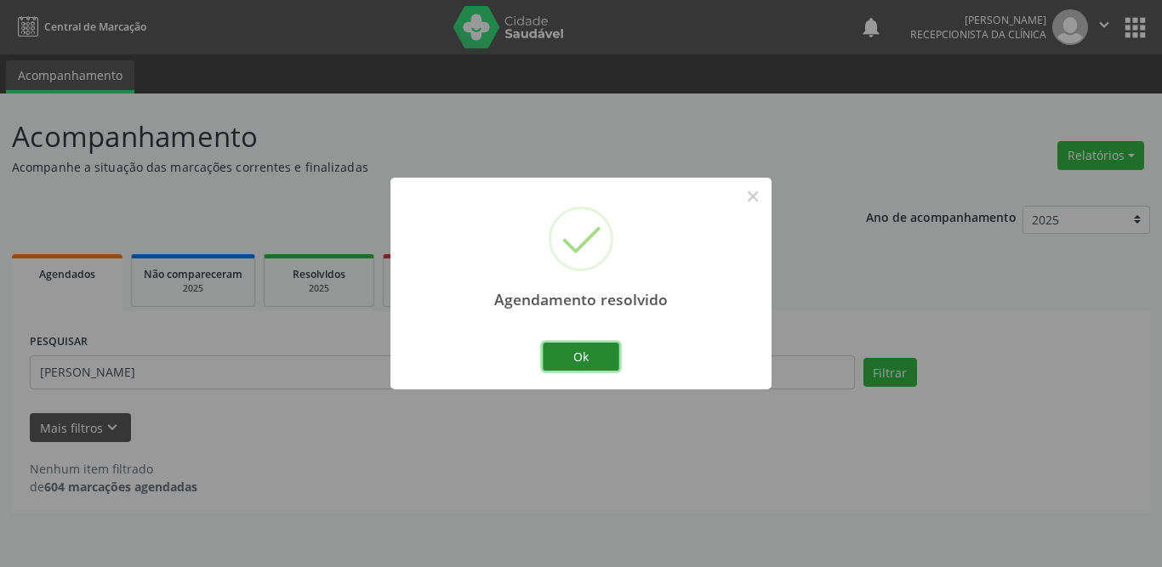
click at [583, 356] on button "Ok" at bounding box center [581, 357] width 77 height 29
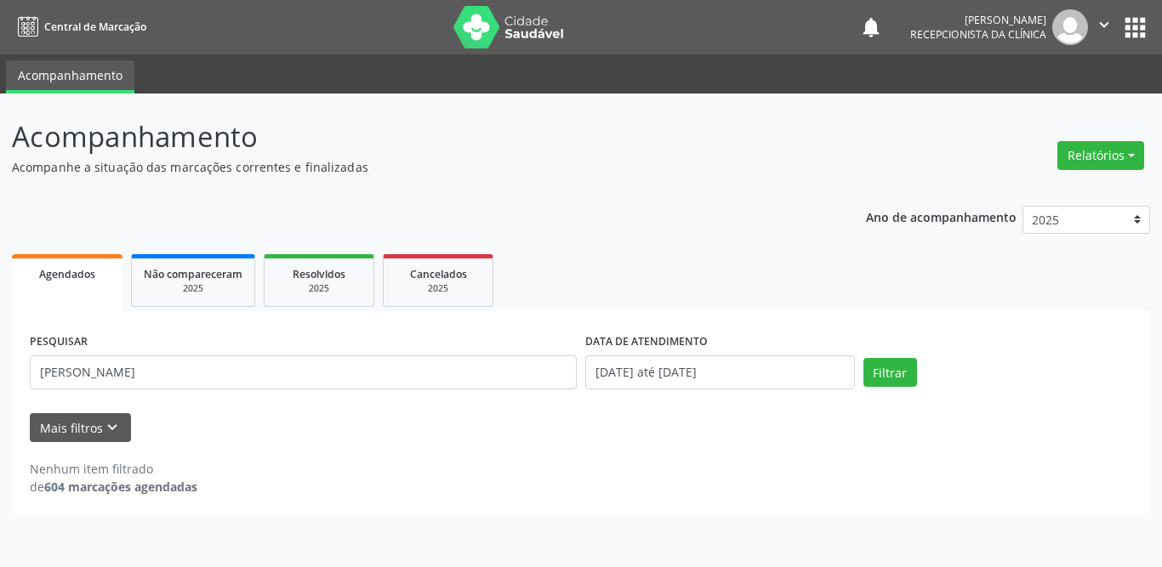
drag, startPoint x: 201, startPoint y: 351, endPoint x: 78, endPoint y: 354, distance: 122.5
click at [70, 354] on div "PESQUISAR [PERSON_NAME]" at bounding box center [303, 365] width 555 height 72
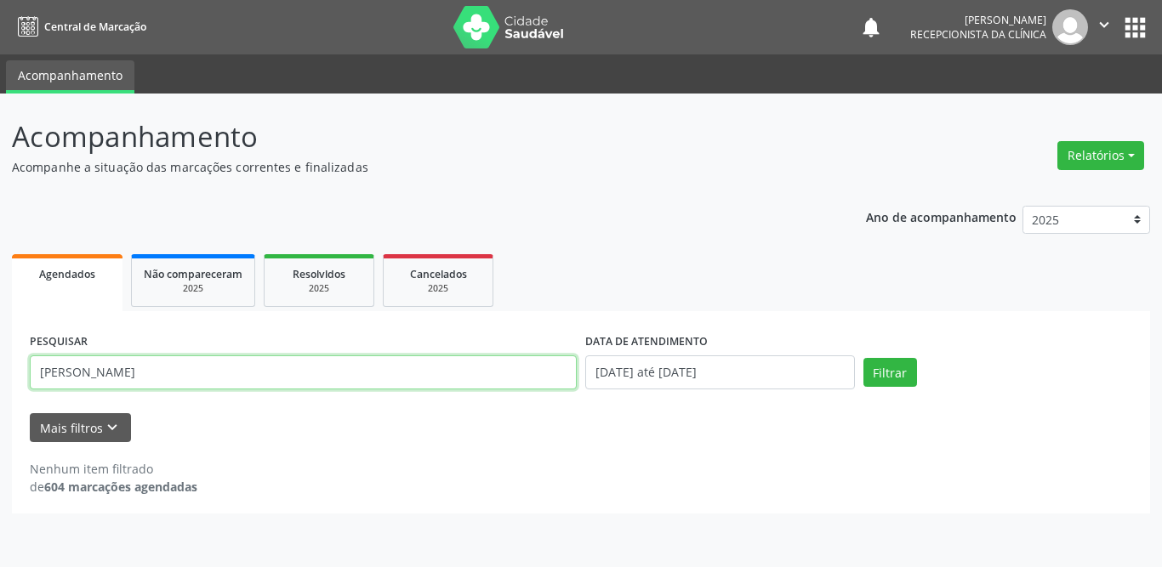
drag, startPoint x: 18, startPoint y: 371, endPoint x: 0, endPoint y: 371, distance: 17.9
click at [0, 371] on div "Acompanhamento Acompanhe a situação das marcações correntes e finalizadas Relat…" at bounding box center [581, 331] width 1162 height 474
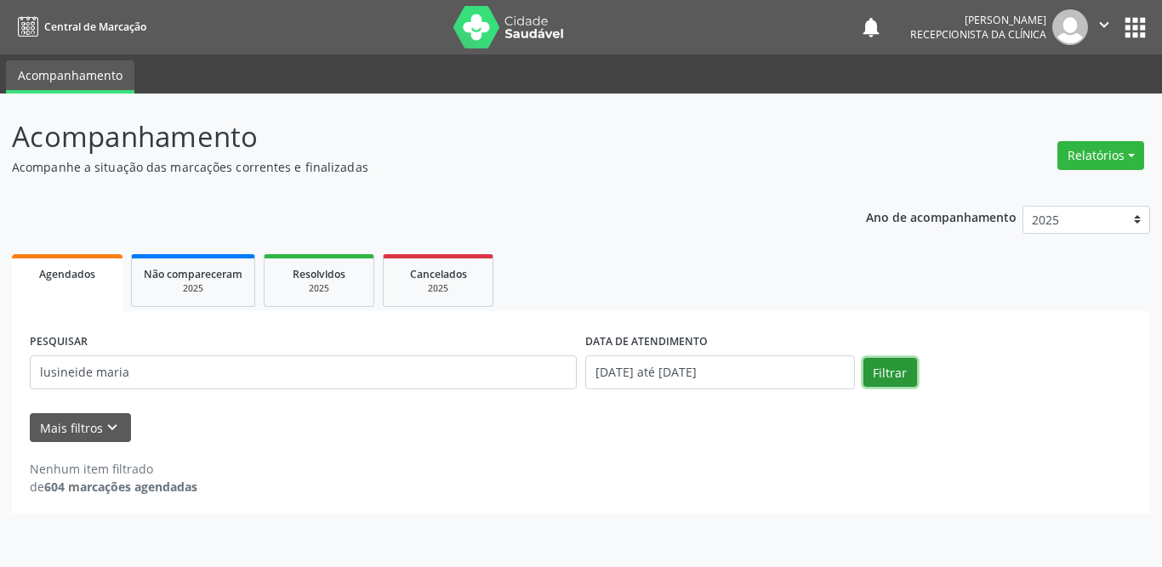
click at [897, 372] on button "Filtrar" at bounding box center [890, 372] width 54 height 29
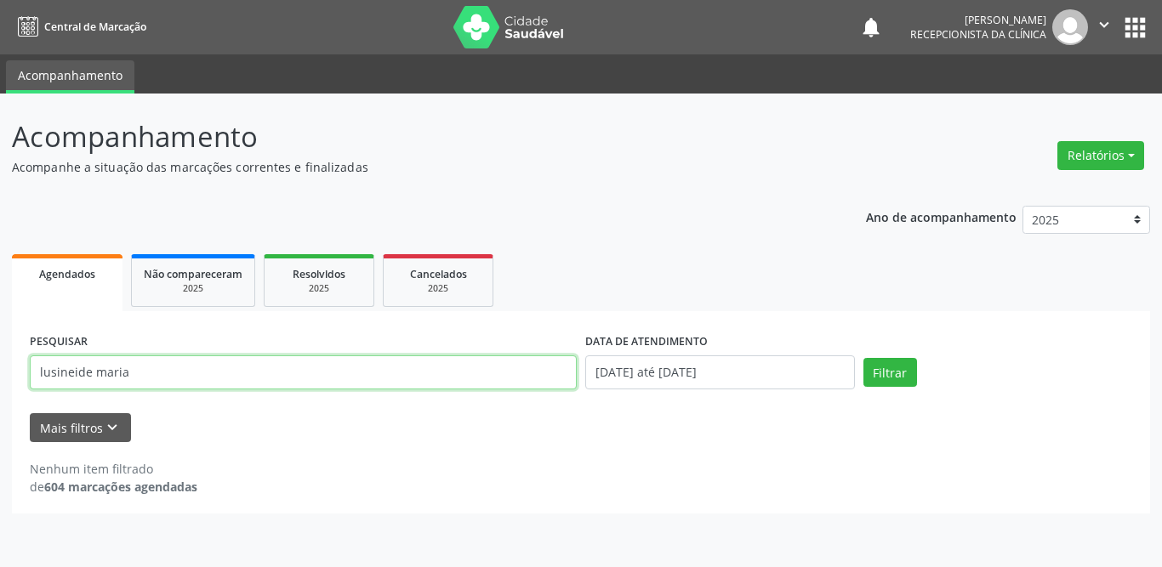
click at [196, 371] on input "lusineide maria" at bounding box center [303, 373] width 547 height 34
type input "lucineide maria"
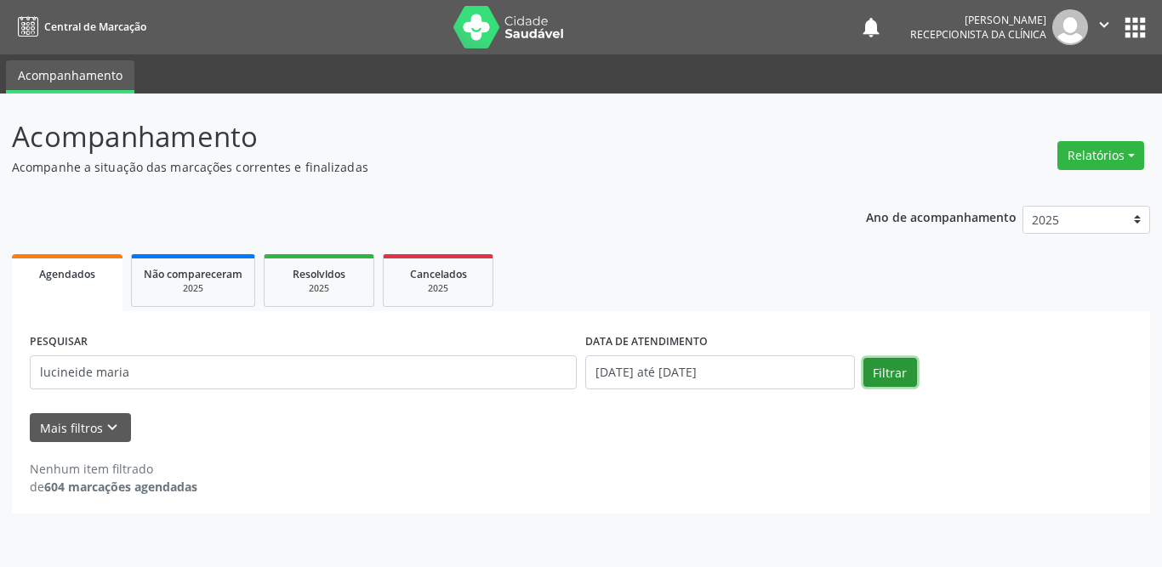
click at [901, 373] on button "Filtrar" at bounding box center [890, 372] width 54 height 29
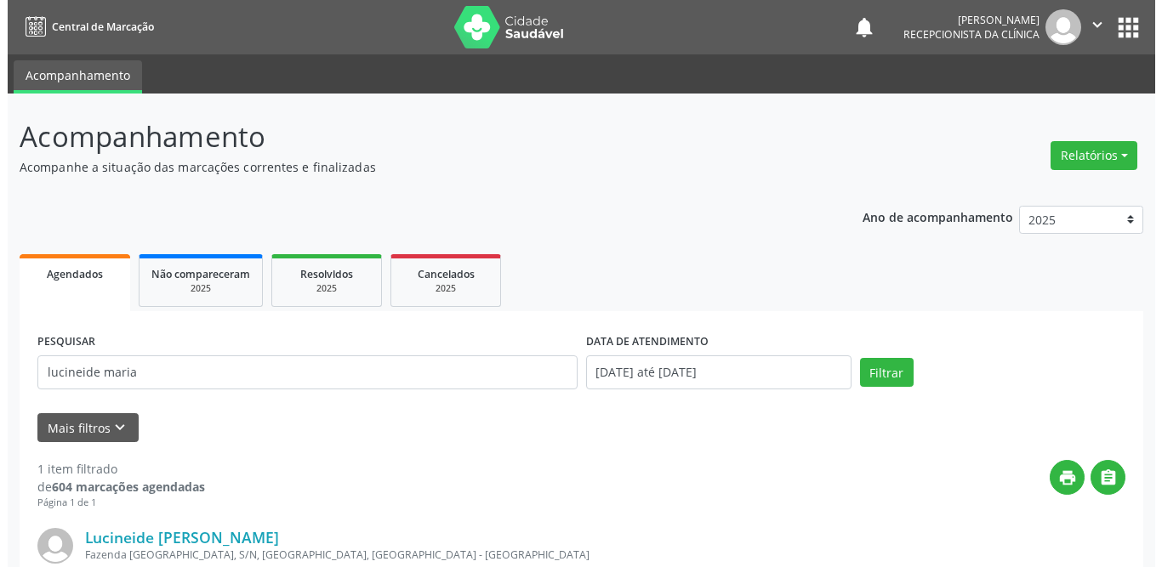
scroll to position [202, 0]
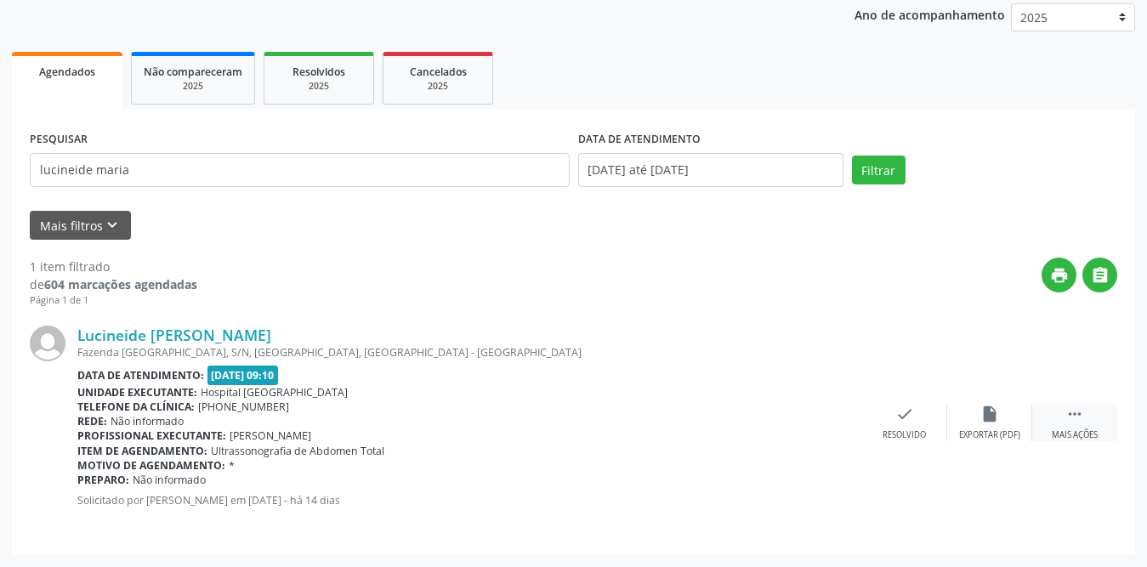
click at [1079, 418] on icon "" at bounding box center [1075, 414] width 19 height 19
click at [828, 427] on div "print Imprimir" at bounding box center [819, 423] width 85 height 37
click at [647, 418] on icon "check" at bounding box center [650, 414] width 19 height 19
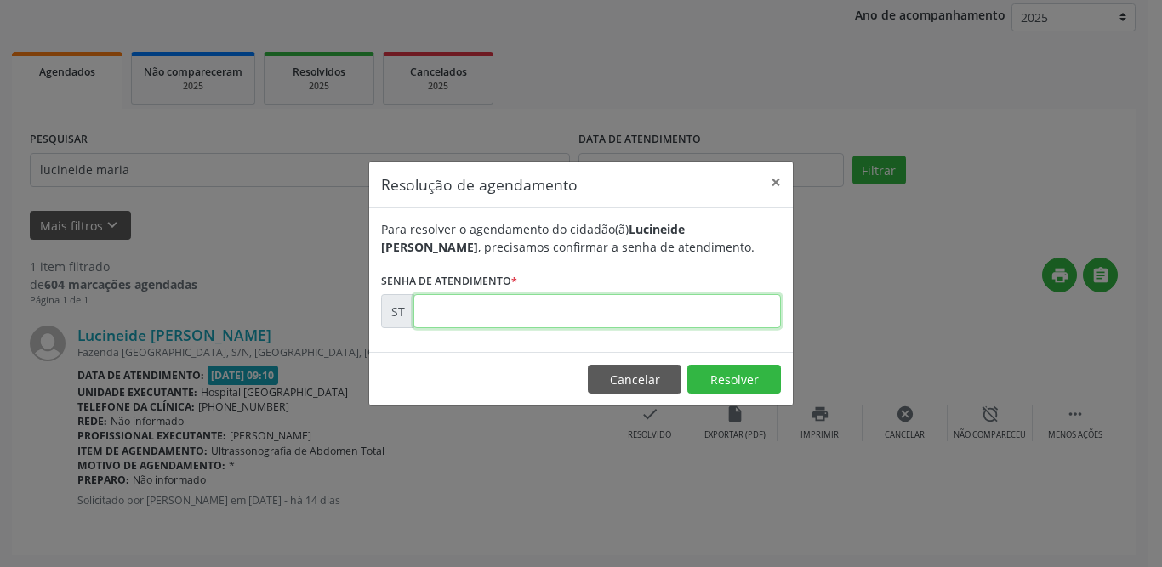
click at [620, 309] on input "text" at bounding box center [596, 311] width 367 height 34
type input "00019248"
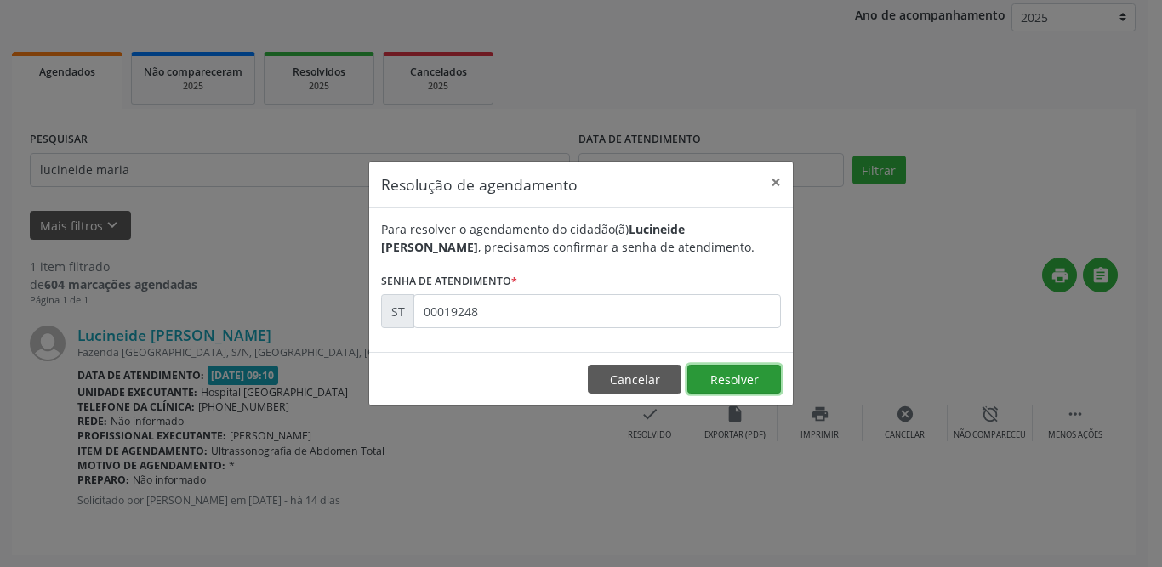
click at [727, 383] on button "Resolver" at bounding box center [734, 379] width 94 height 29
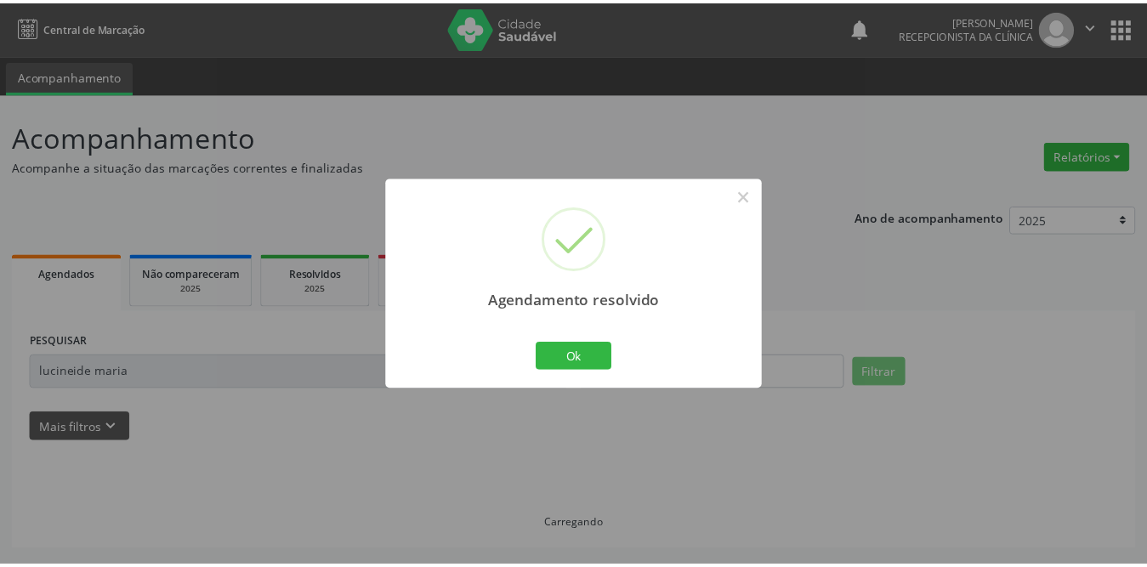
scroll to position [0, 0]
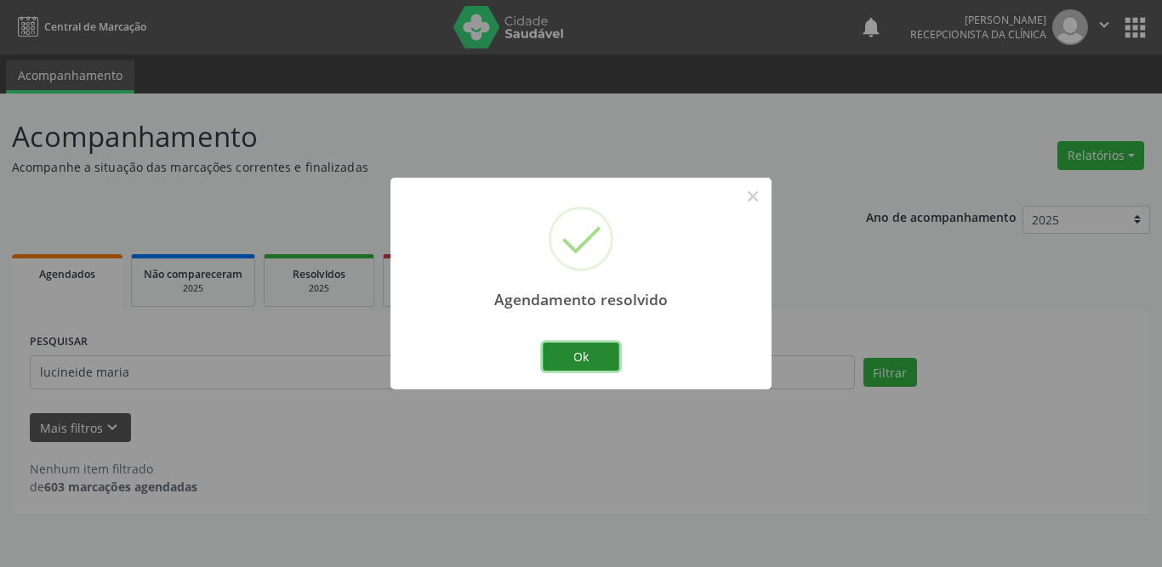
click at [606, 344] on button "Ok" at bounding box center [581, 357] width 77 height 29
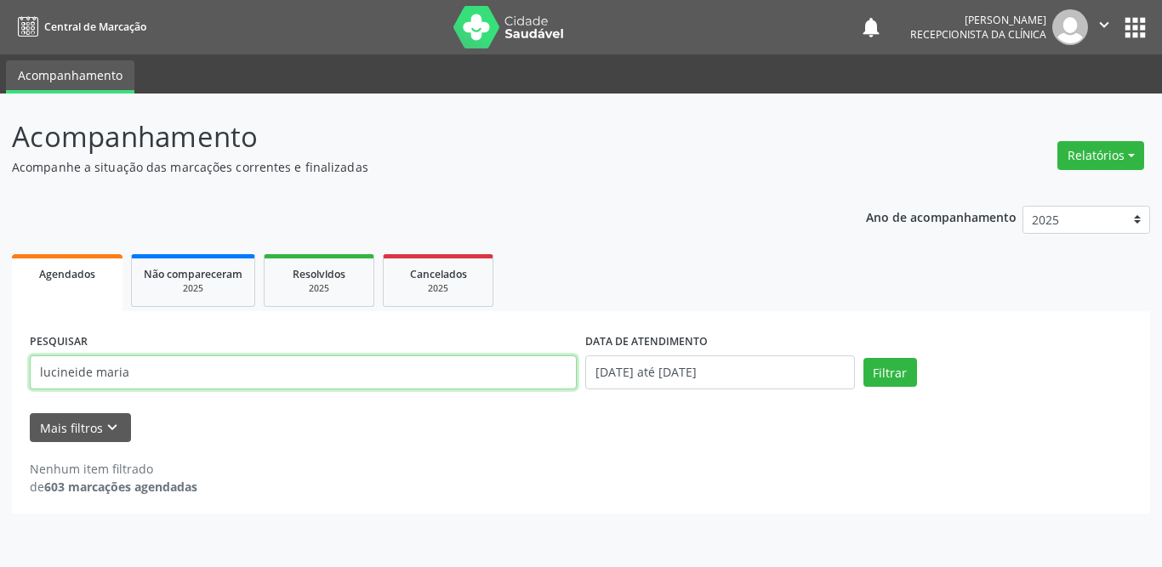
drag, startPoint x: 171, startPoint y: 370, endPoint x: 9, endPoint y: 374, distance: 162.5
click at [9, 374] on div "Acompanhamento Acompanhe a situação das marcações correntes e finalizadas Relat…" at bounding box center [581, 331] width 1162 height 474
type input "[PERSON_NAME]"
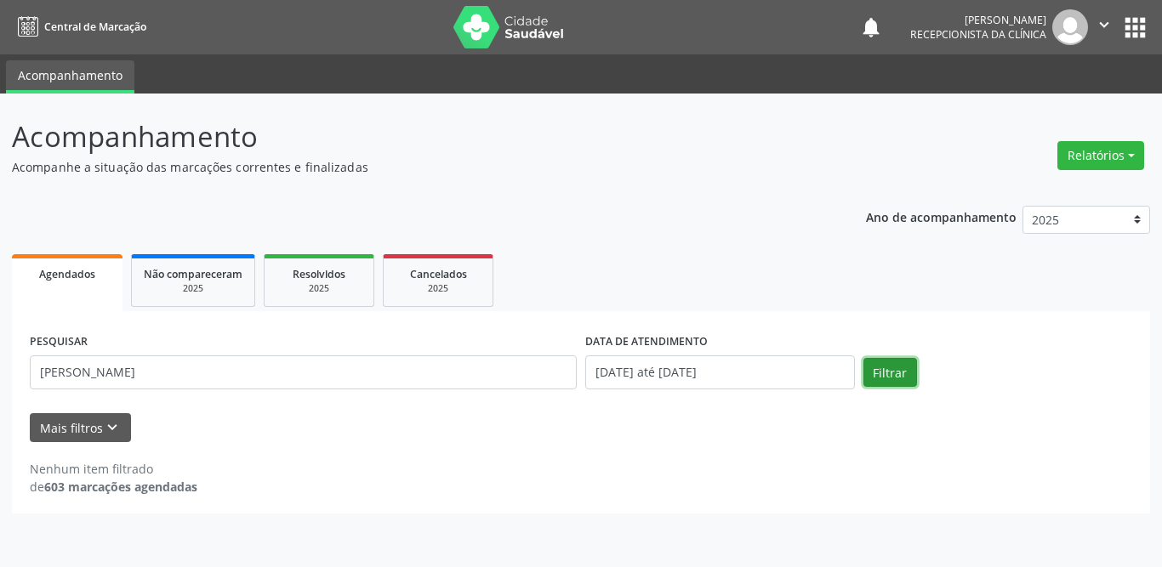
click at [882, 370] on button "Filtrar" at bounding box center [890, 372] width 54 height 29
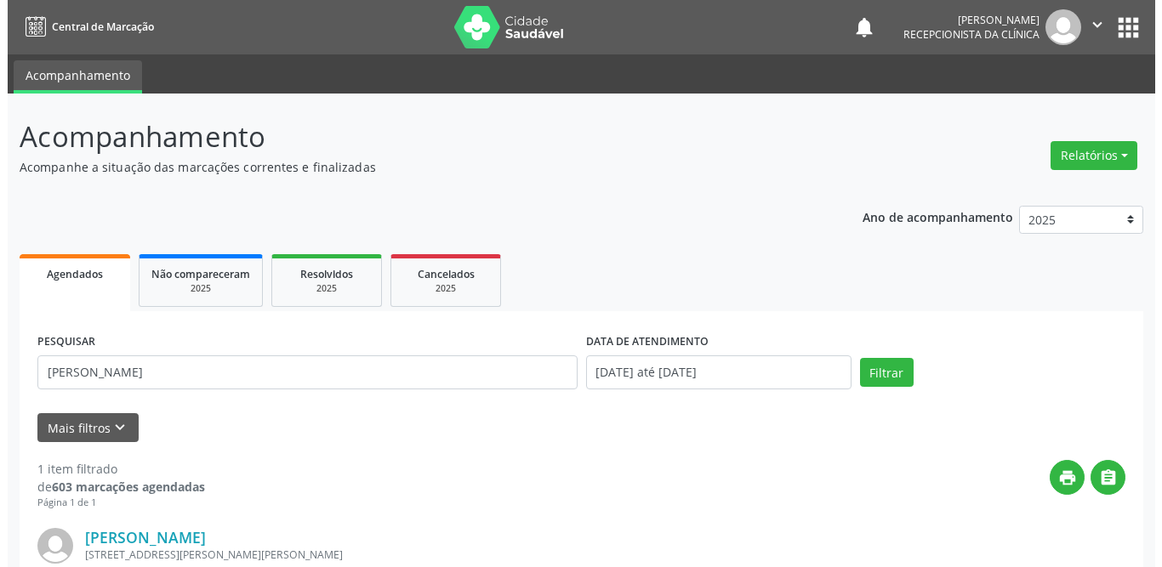
scroll to position [202, 0]
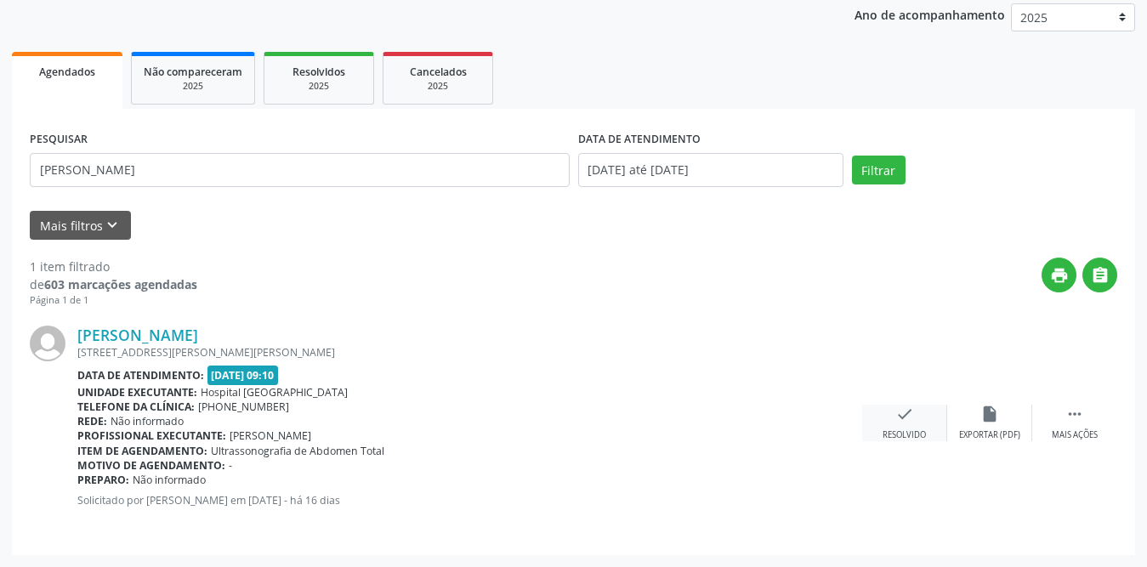
click at [902, 423] on icon "check" at bounding box center [905, 414] width 19 height 19
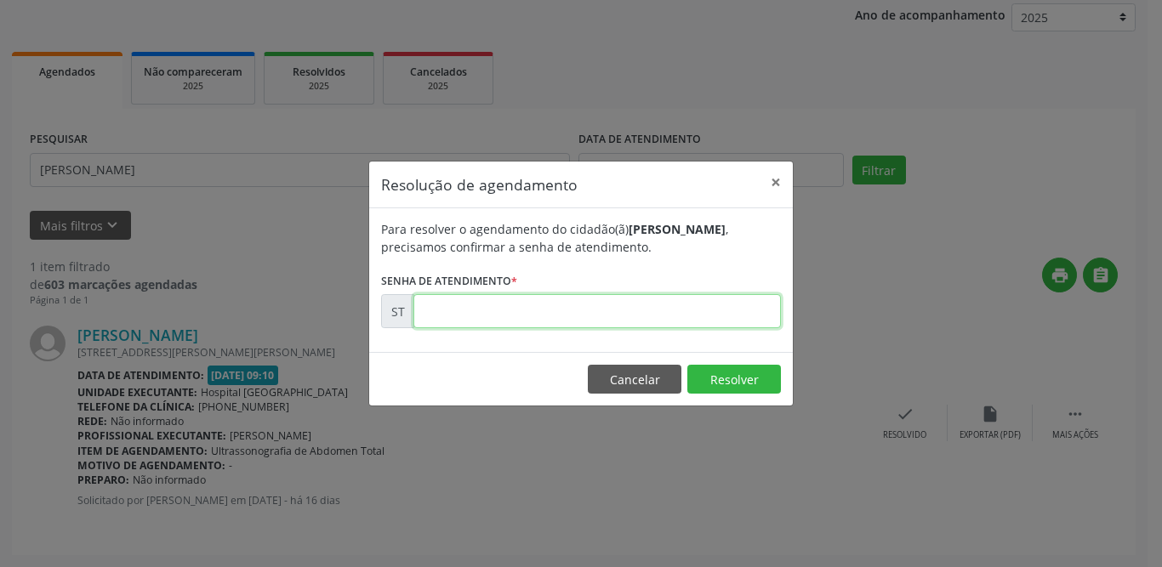
click at [654, 304] on input "text" at bounding box center [596, 311] width 367 height 34
type input "00018029"
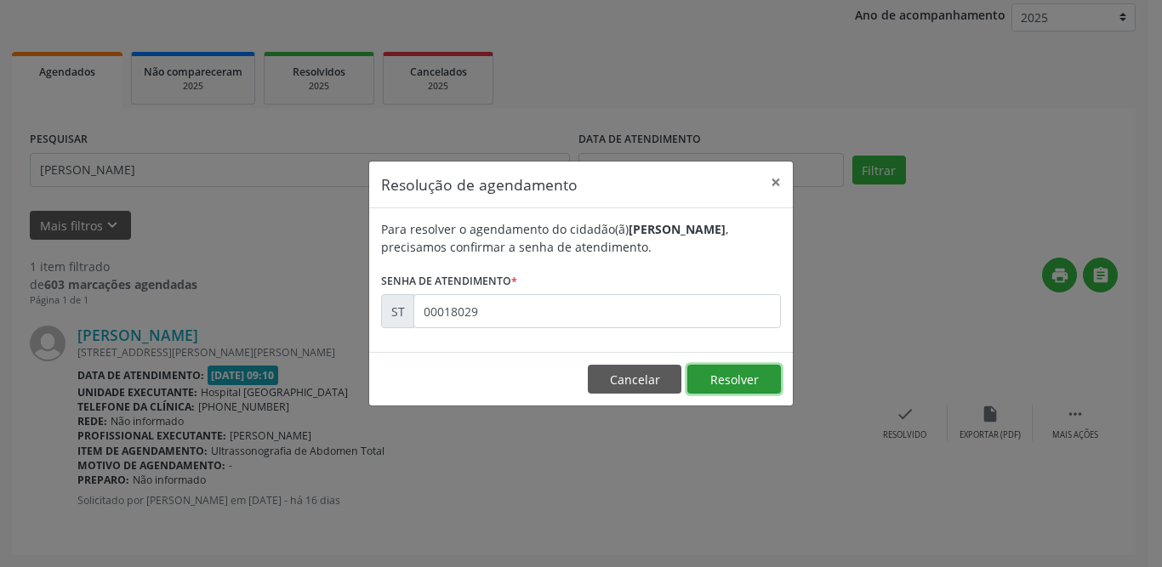
click at [729, 373] on button "Resolver" at bounding box center [734, 379] width 94 height 29
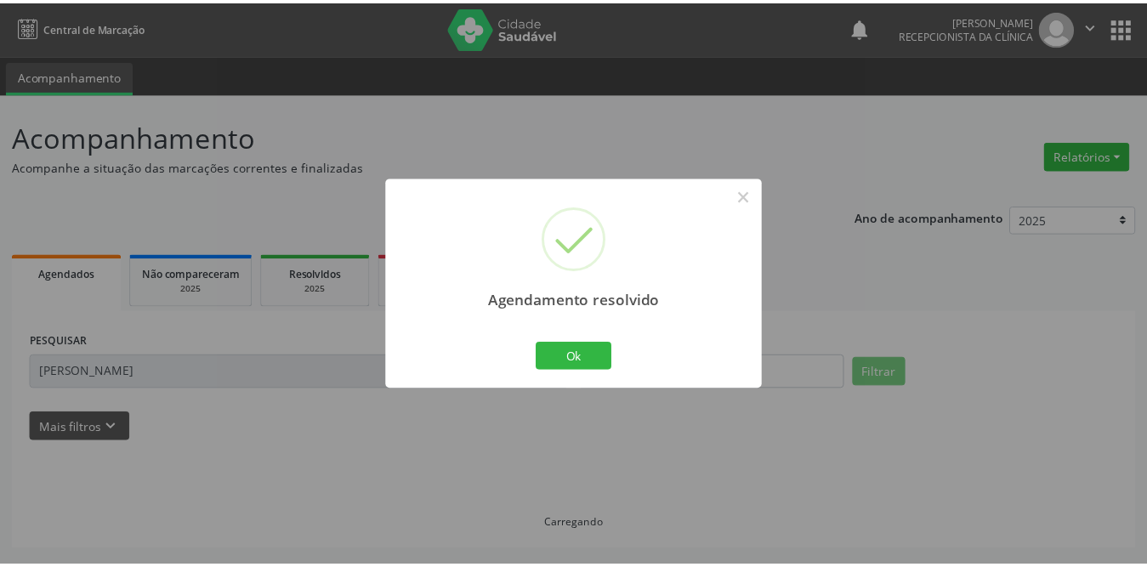
scroll to position [0, 0]
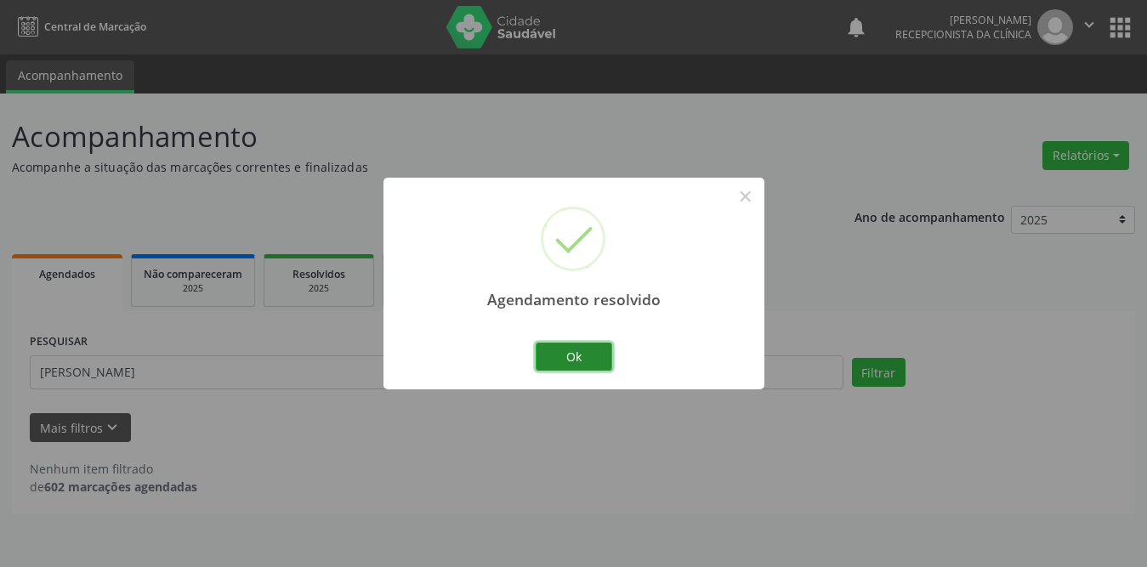
drag, startPoint x: 582, startPoint y: 354, endPoint x: 197, endPoint y: 548, distance: 430.6
click at [582, 356] on button "Ok" at bounding box center [574, 357] width 77 height 29
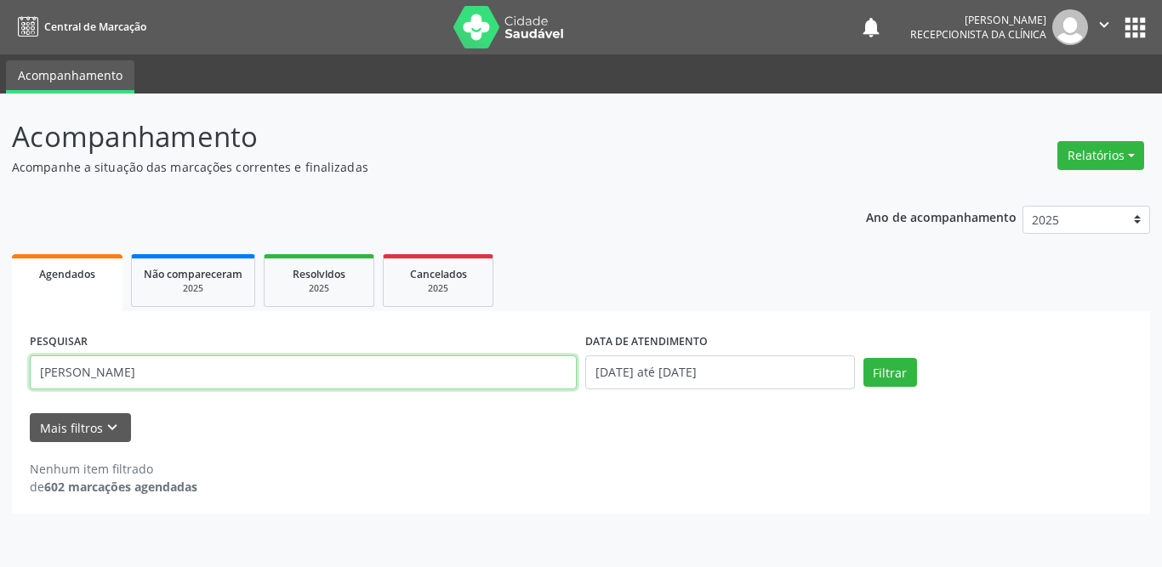
drag, startPoint x: 130, startPoint y: 379, endPoint x: 0, endPoint y: 379, distance: 130.1
click at [0, 379] on div "Acompanhamento Acompanhe a situação das marcações correntes e finalizadas Relat…" at bounding box center [581, 331] width 1162 height 474
type input "antho"
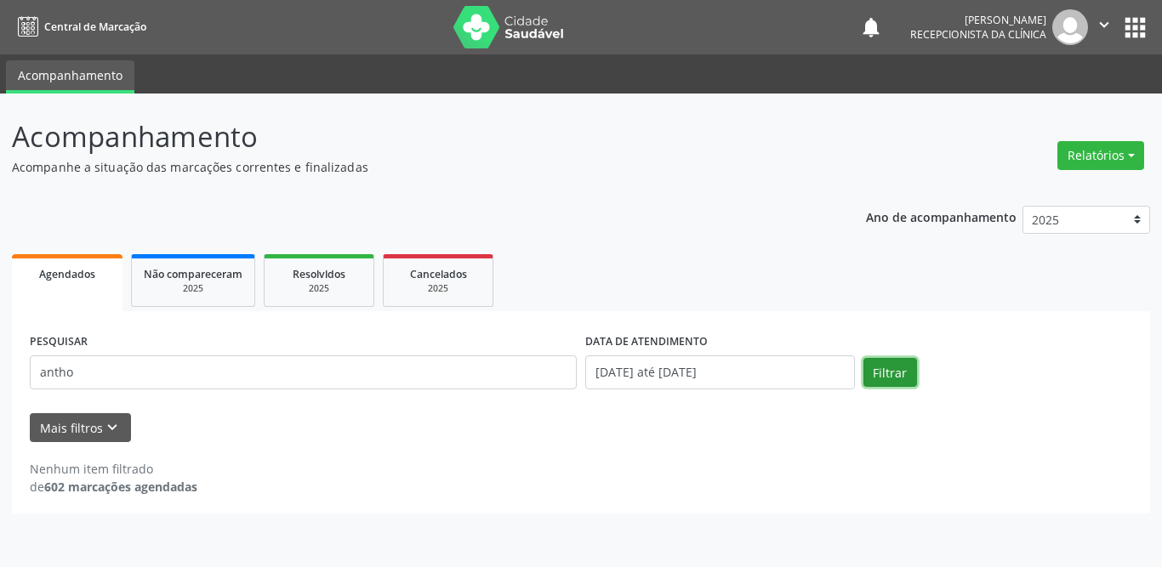
click at [893, 367] on button "Filtrar" at bounding box center [890, 372] width 54 height 29
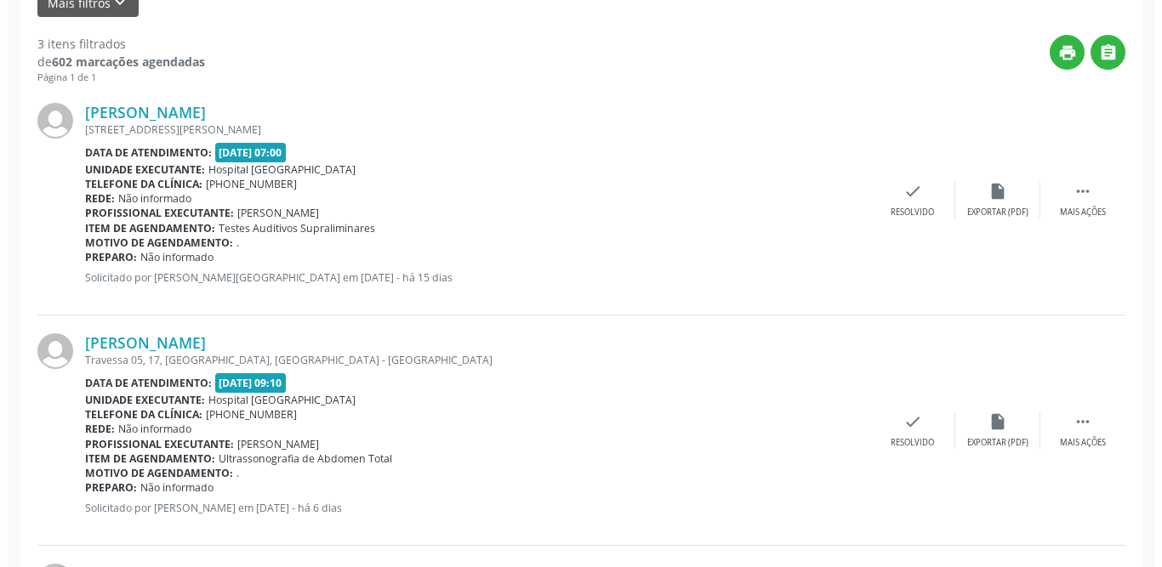
scroll to position [663, 0]
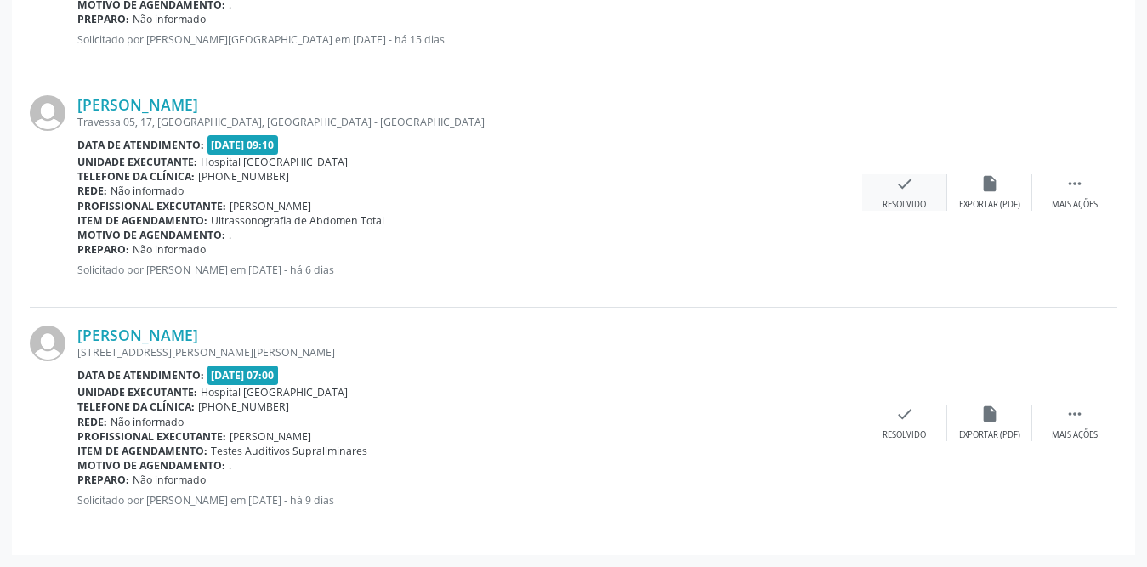
click at [908, 186] on icon "check" at bounding box center [905, 183] width 19 height 19
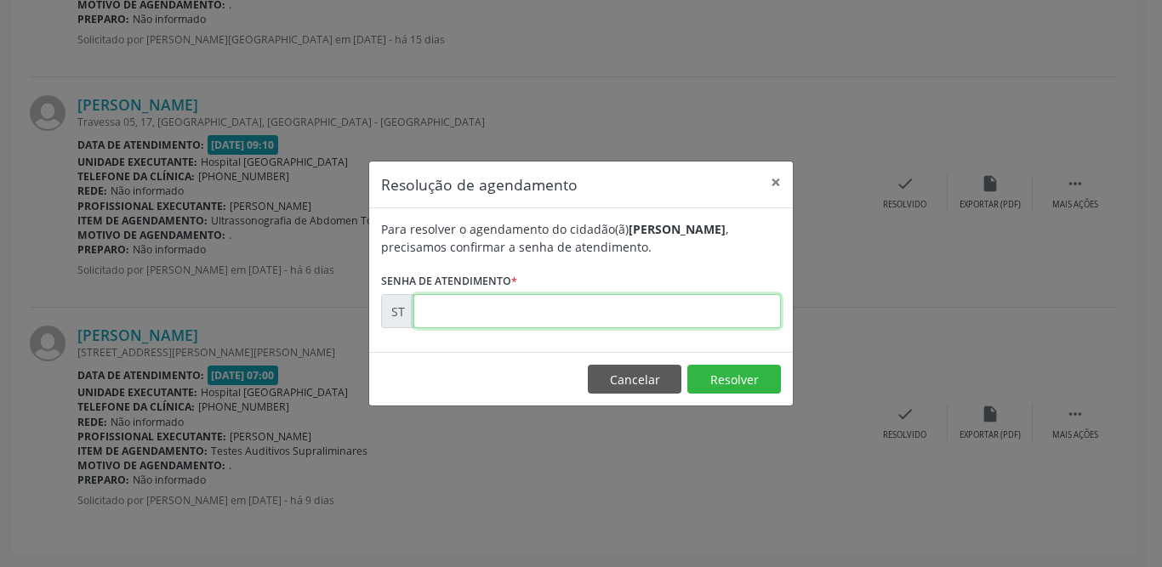
click at [465, 316] on input "text" at bounding box center [596, 311] width 367 height 34
type input "00021304"
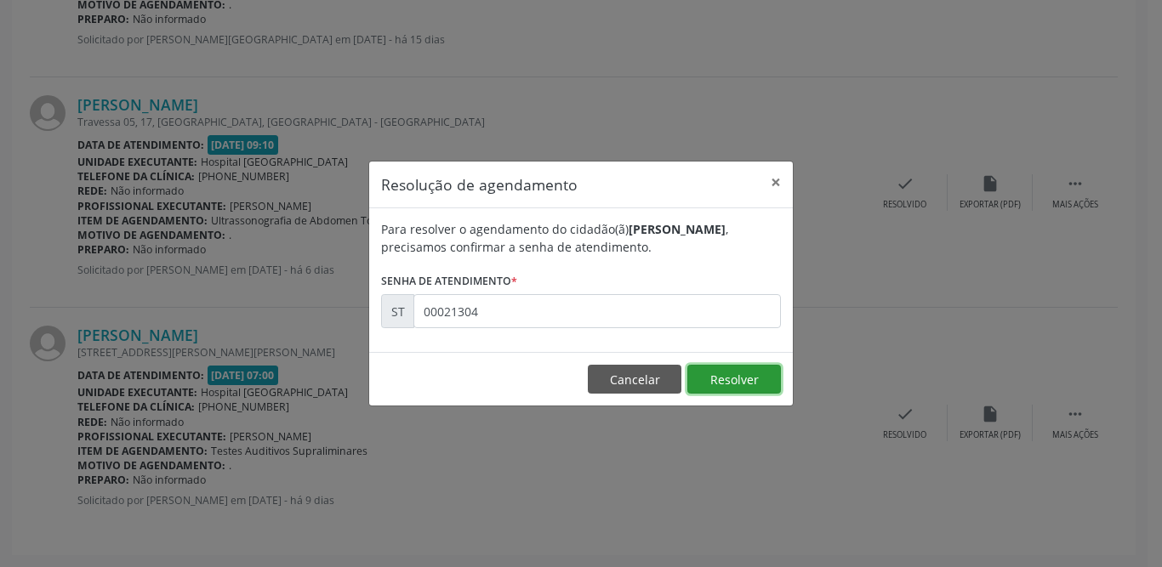
click at [732, 387] on button "Resolver" at bounding box center [734, 379] width 94 height 29
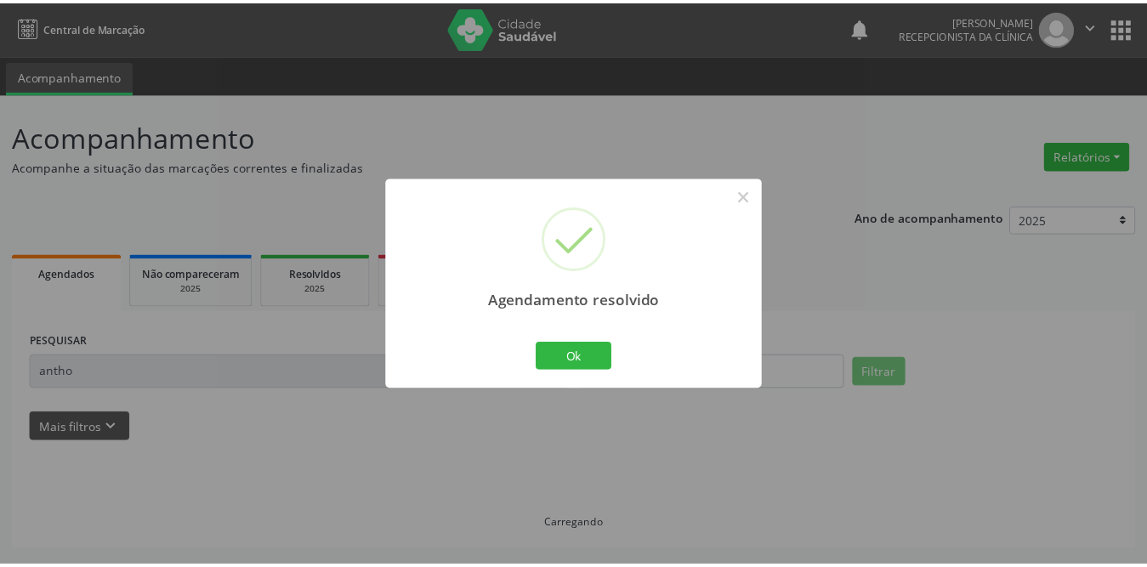
scroll to position [0, 0]
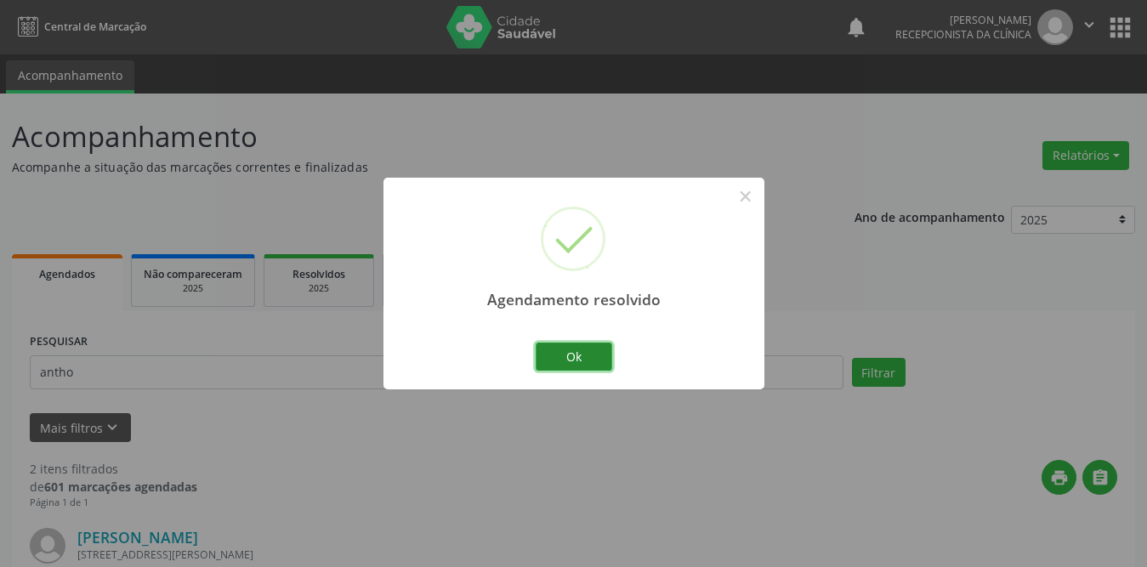
click at [564, 361] on button "Ok" at bounding box center [574, 357] width 77 height 29
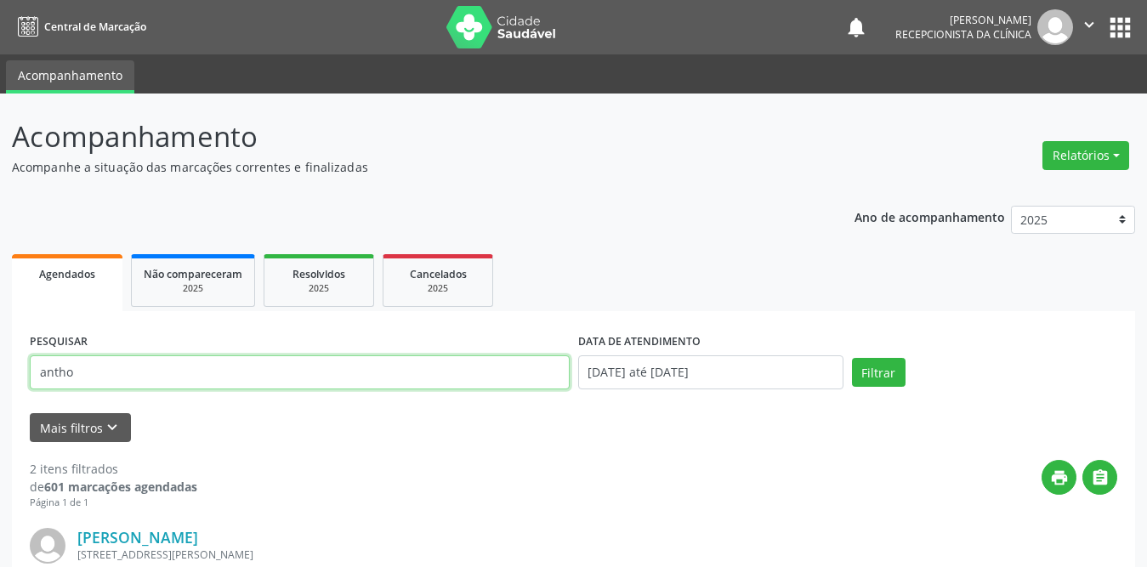
drag, startPoint x: 220, startPoint y: 376, endPoint x: 0, endPoint y: 379, distance: 220.3
click at [0, 379] on div "Acompanhamento Acompanhe a situação das marcações correntes e finalizadas Relat…" at bounding box center [573, 547] width 1147 height 907
type input "[PERSON_NAME]"
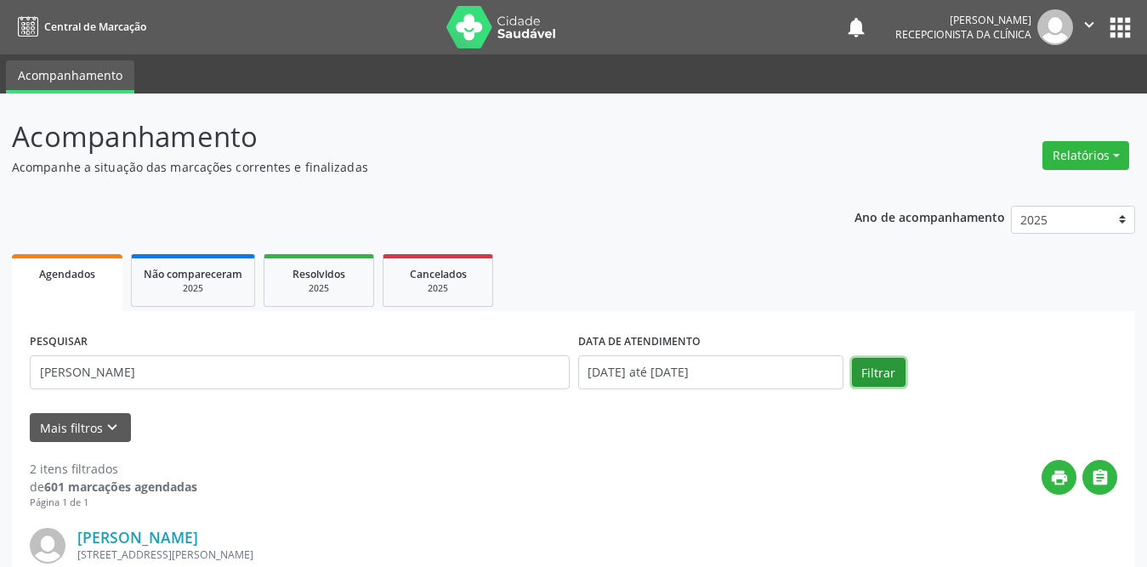
click at [885, 372] on button "Filtrar" at bounding box center [879, 372] width 54 height 29
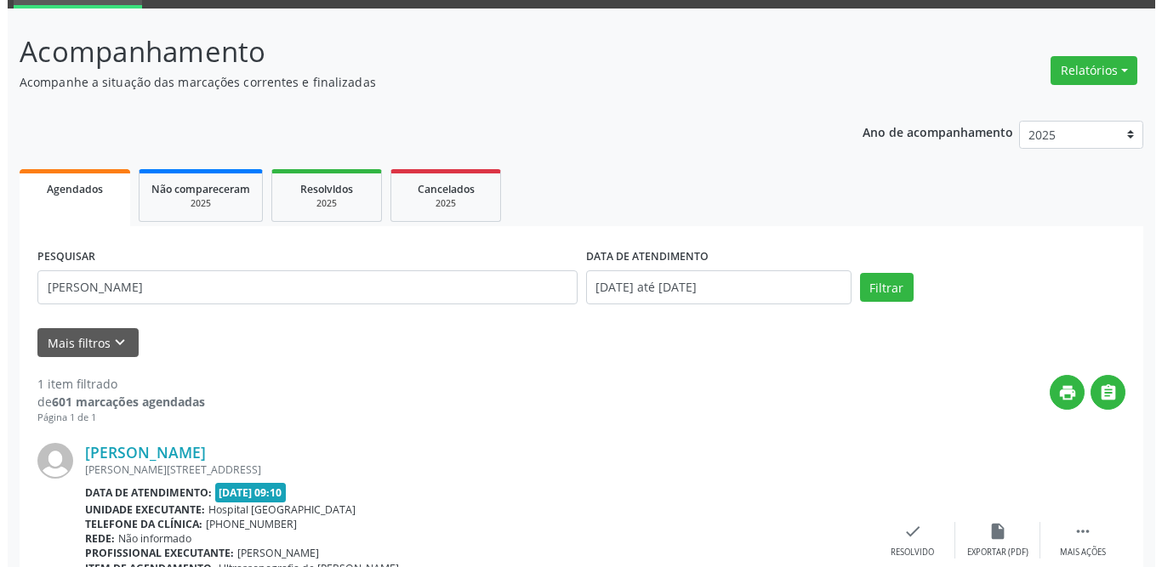
scroll to position [202, 0]
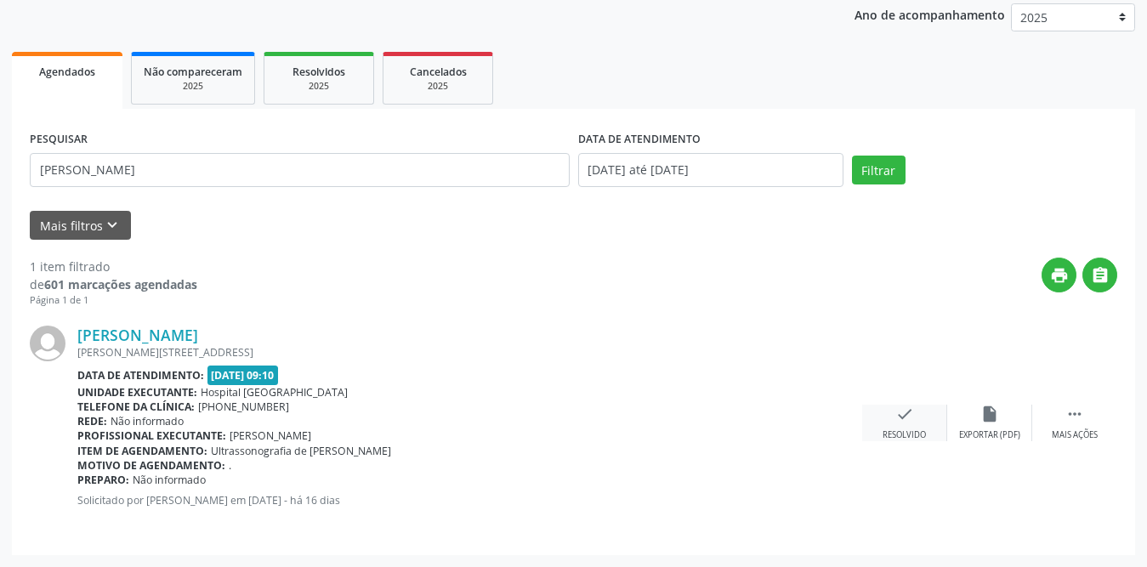
click at [898, 419] on icon "check" at bounding box center [905, 414] width 19 height 19
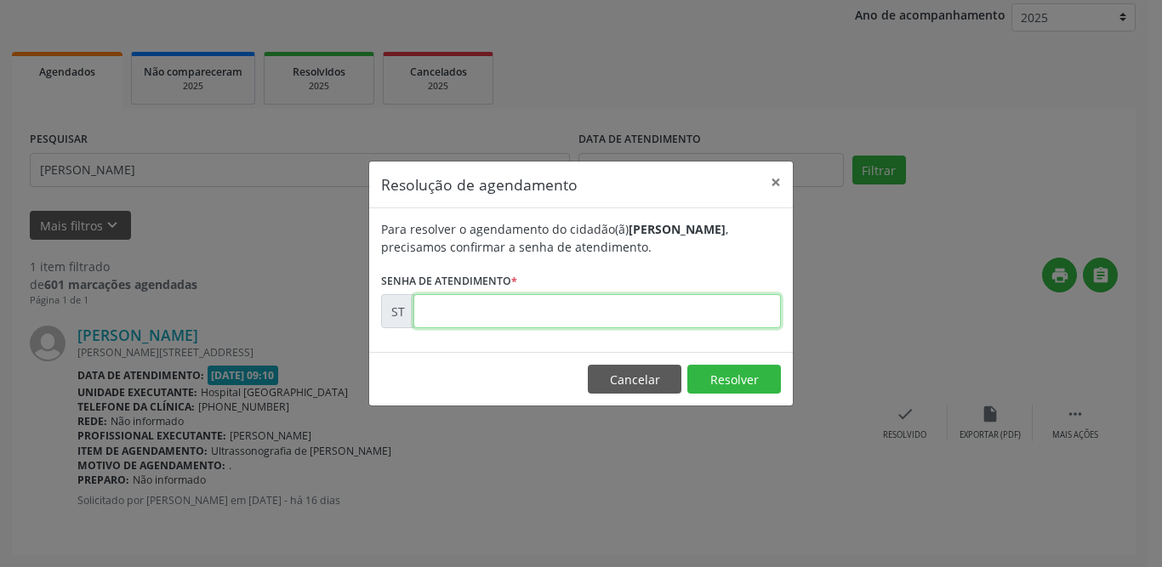
click at [727, 313] on input "text" at bounding box center [596, 311] width 367 height 34
type input "00018182"
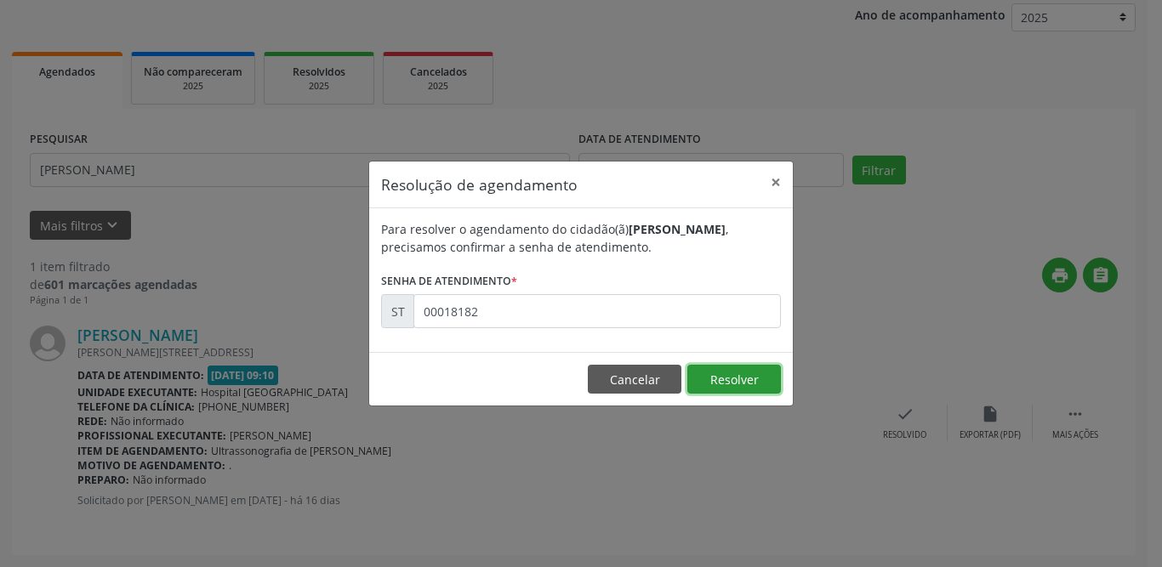
click at [753, 373] on button "Resolver" at bounding box center [734, 379] width 94 height 29
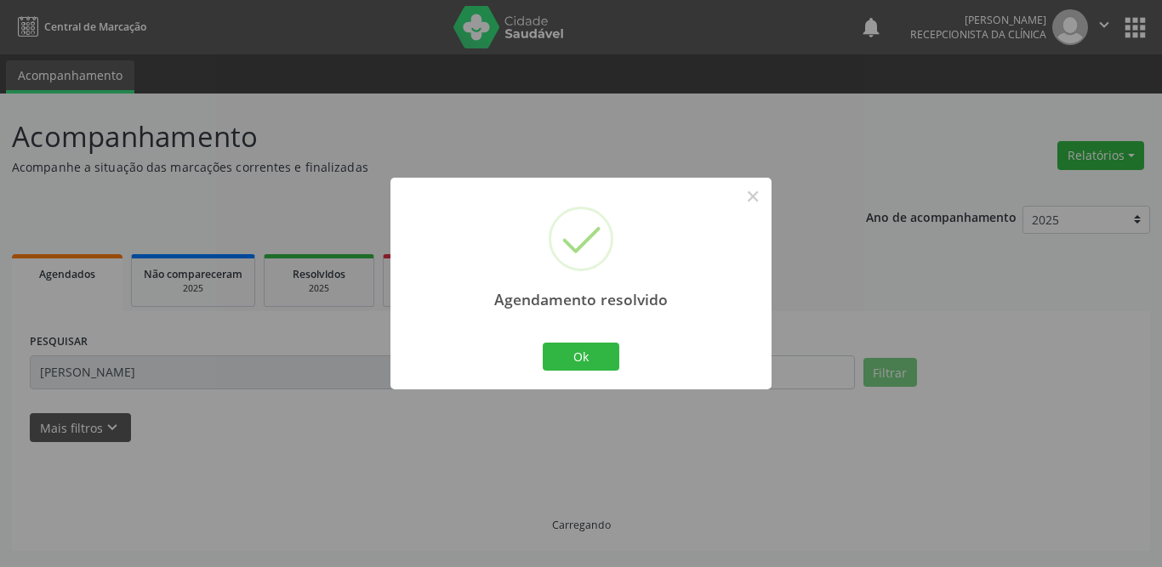
scroll to position [0, 0]
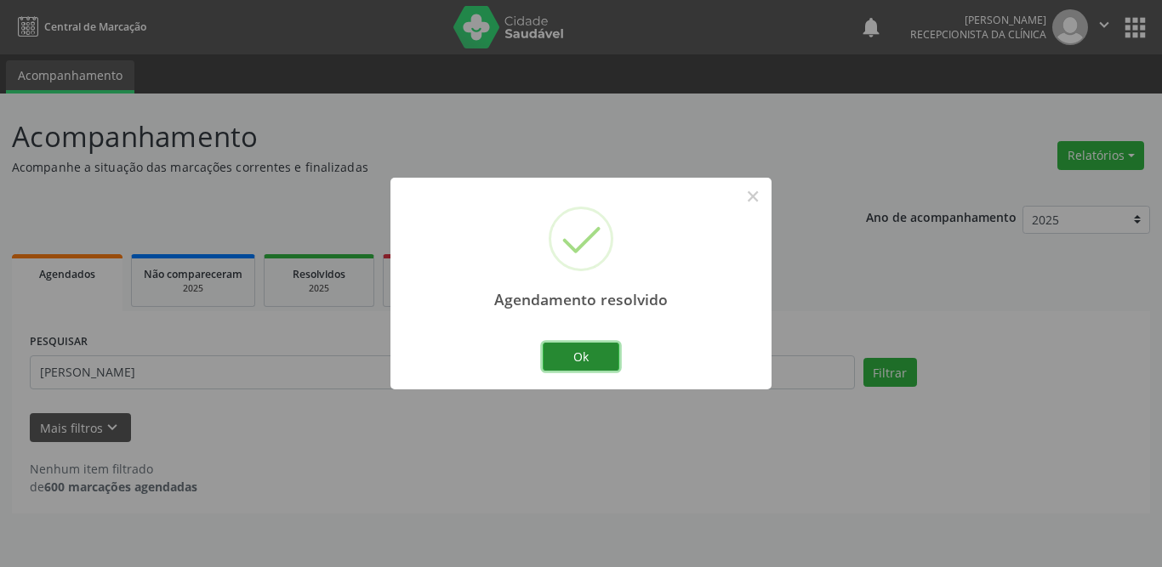
click at [554, 358] on button "Ok" at bounding box center [581, 357] width 77 height 29
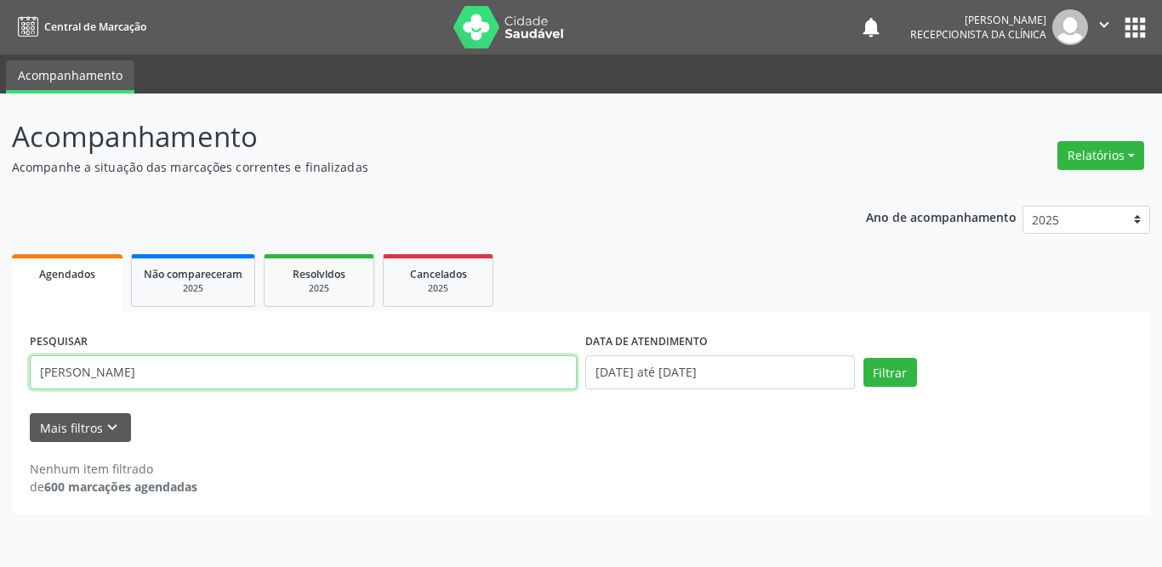
drag, startPoint x: 88, startPoint y: 374, endPoint x: 0, endPoint y: 377, distance: 88.5
click at [0, 377] on div "Acompanhamento Acompanhe a situação das marcações correntes e finalizadas Relat…" at bounding box center [581, 331] width 1162 height 474
